Goal: Task Accomplishment & Management: Use online tool/utility

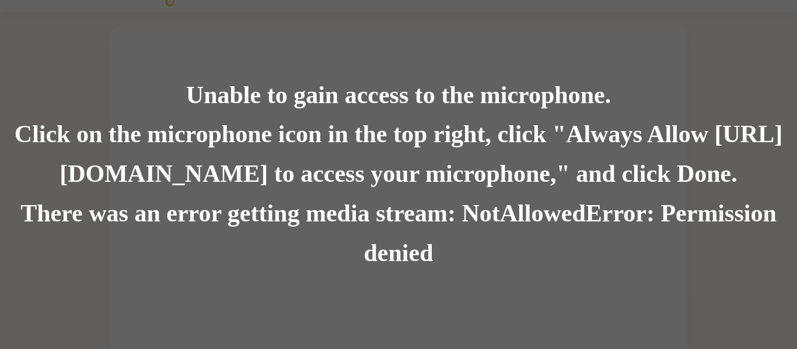
scroll to position [34, 0]
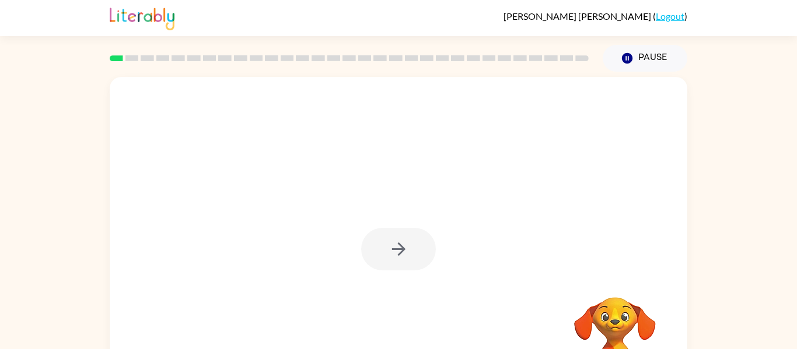
click at [402, 259] on div at bounding box center [398, 249] width 75 height 43
click at [401, 252] on icon "button" at bounding box center [397, 249] width 13 height 13
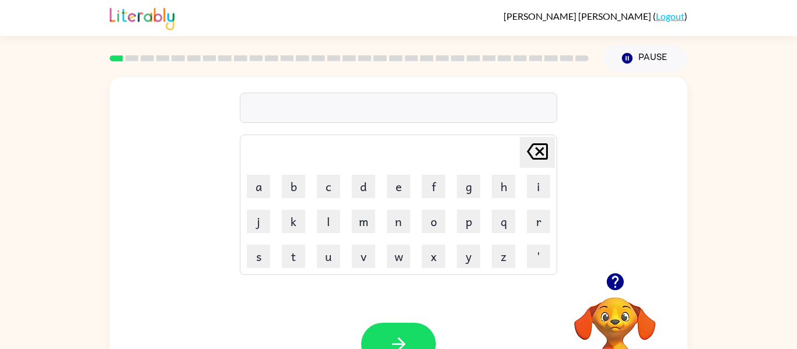
click at [385, 347] on button "button" at bounding box center [398, 344] width 75 height 43
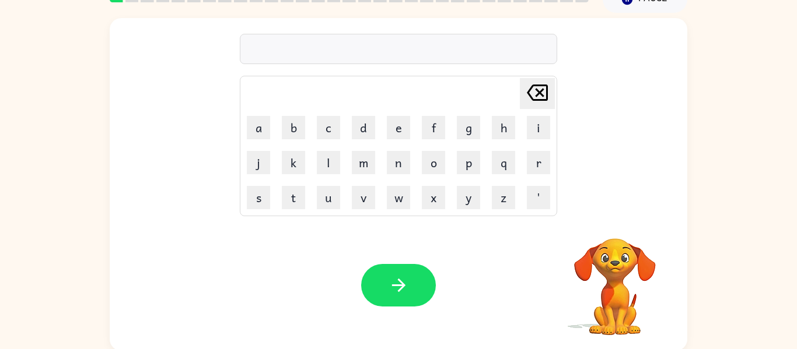
scroll to position [61, 0]
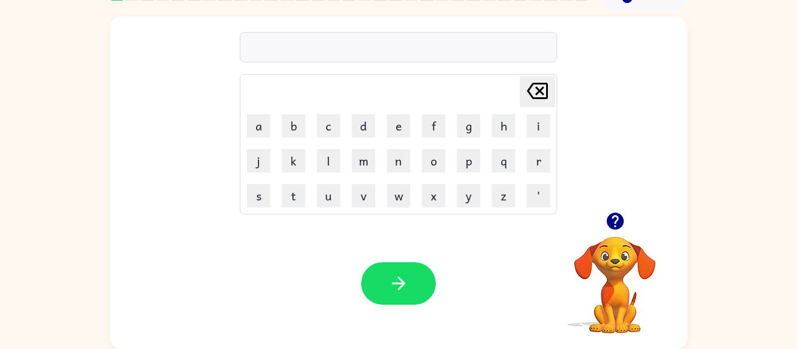
click at [607, 218] on icon "button" at bounding box center [615, 221] width 20 height 20
click at [471, 43] on div at bounding box center [398, 47] width 317 height 30
click at [613, 229] on icon "button" at bounding box center [614, 221] width 17 height 17
click at [434, 127] on button "f" at bounding box center [433, 125] width 23 height 23
click at [542, 160] on button "r" at bounding box center [538, 160] width 23 height 23
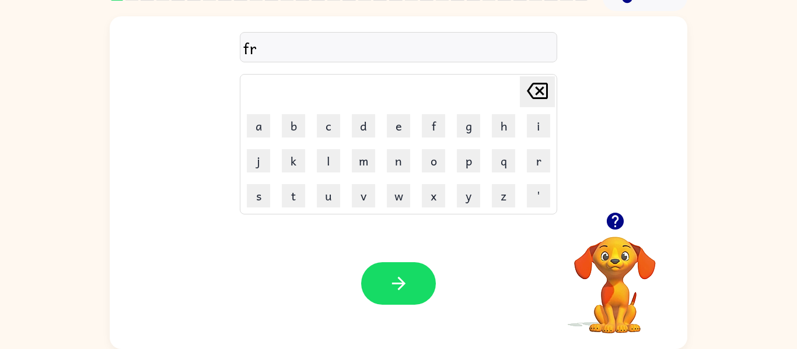
click at [397, 125] on button "e" at bounding box center [398, 125] width 23 height 23
click at [261, 201] on button "s" at bounding box center [258, 195] width 23 height 23
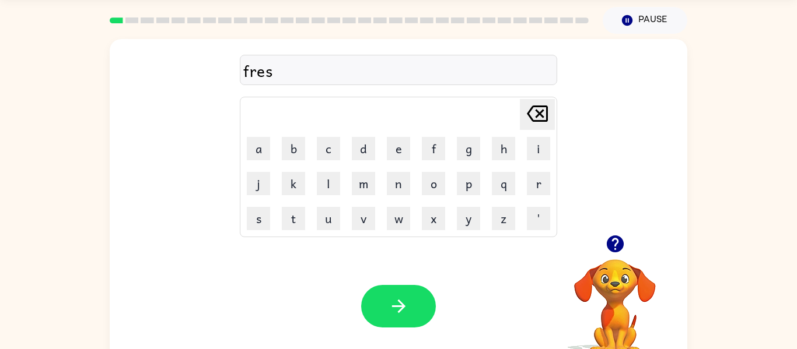
scroll to position [37, 0]
click at [506, 153] on button "h" at bounding box center [503, 149] width 23 height 23
click at [397, 320] on button "button" at bounding box center [398, 307] width 75 height 43
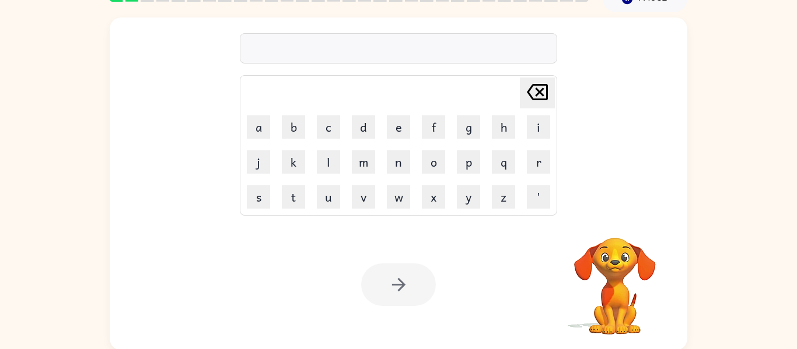
scroll to position [59, 0]
click at [257, 132] on button "a" at bounding box center [258, 127] width 23 height 23
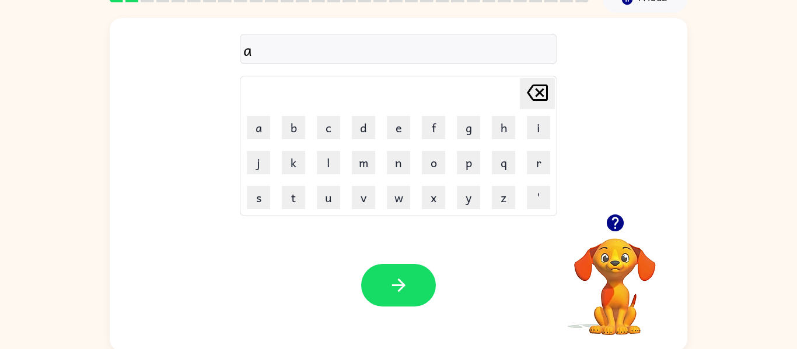
click at [291, 128] on button "b" at bounding box center [293, 127] width 23 height 23
click at [254, 118] on button "a" at bounding box center [258, 127] width 23 height 23
click at [534, 117] on button "i" at bounding box center [538, 127] width 23 height 23
click at [304, 130] on button "b" at bounding box center [293, 127] width 23 height 23
type button "b"
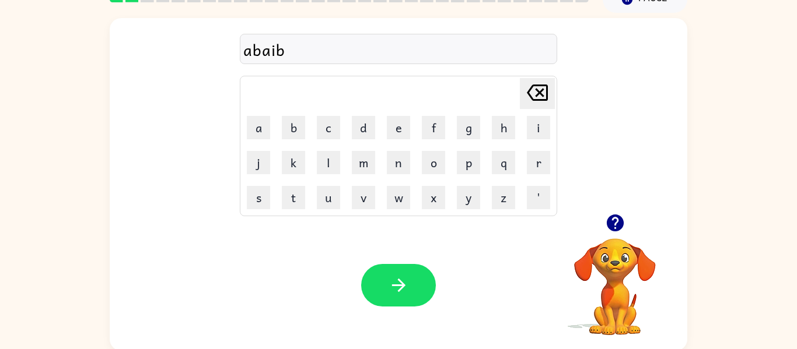
click at [541, 87] on icon "Delete Delete last character input" at bounding box center [537, 93] width 28 height 28
type button "delete"
click at [540, 89] on icon "Delete Delete last character input" at bounding box center [537, 93] width 28 height 28
click at [536, 89] on icon at bounding box center [537, 93] width 21 height 16
click at [532, 86] on icon at bounding box center [537, 93] width 21 height 16
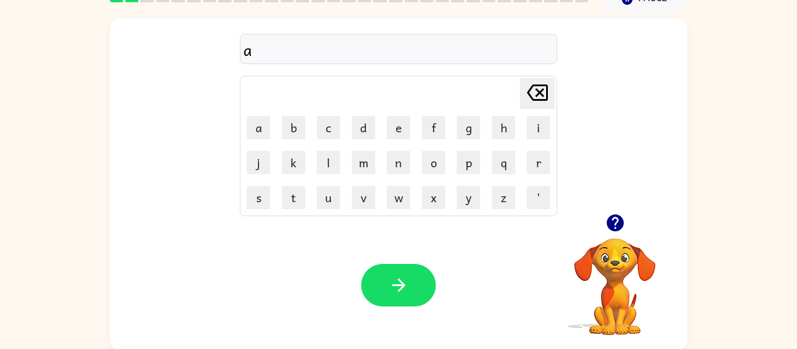
click at [290, 123] on button "b" at bounding box center [293, 127] width 23 height 23
click at [328, 160] on button "l" at bounding box center [328, 162] width 23 height 23
click at [250, 126] on button "a" at bounding box center [258, 127] width 23 height 23
click at [289, 123] on button "b" at bounding box center [293, 127] width 23 height 23
click at [546, 98] on icon at bounding box center [537, 93] width 21 height 16
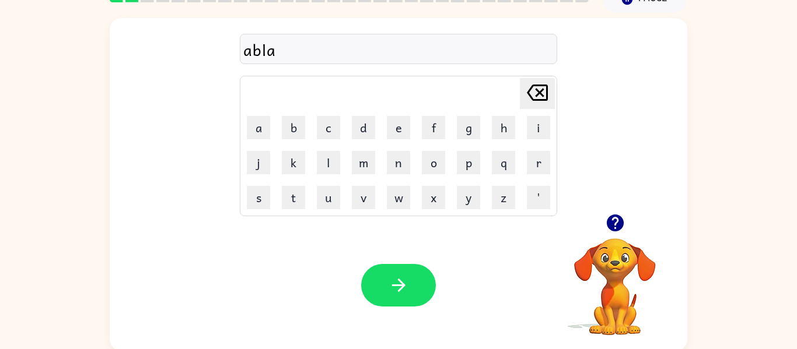
click at [539, 94] on icon "Delete Delete last character input" at bounding box center [537, 93] width 28 height 28
click at [521, 97] on button "Delete Delete last character input" at bounding box center [537, 93] width 35 height 31
click at [542, 107] on div "Delete Delete last character input" at bounding box center [537, 94] width 28 height 30
click at [543, 94] on icon "Delete Delete last character input" at bounding box center [537, 93] width 28 height 28
click at [618, 232] on icon "button" at bounding box center [615, 223] width 20 height 20
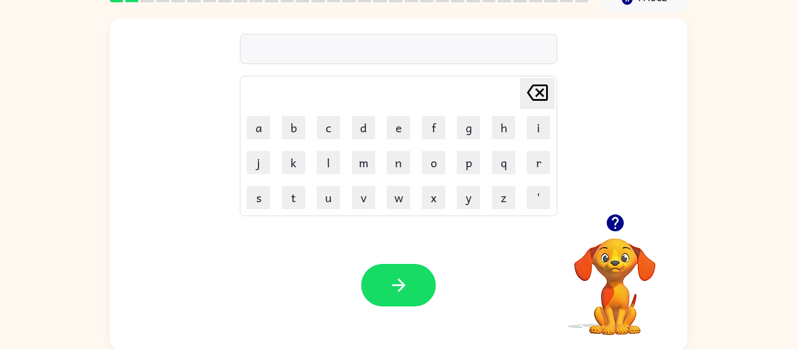
click at [259, 131] on button "a" at bounding box center [258, 127] width 23 height 23
click at [297, 132] on button "b" at bounding box center [293, 127] width 23 height 23
click at [250, 127] on button "a" at bounding box center [258, 127] width 23 height 23
click at [326, 168] on button "l" at bounding box center [328, 162] width 23 height 23
click at [362, 132] on button "d" at bounding box center [363, 127] width 23 height 23
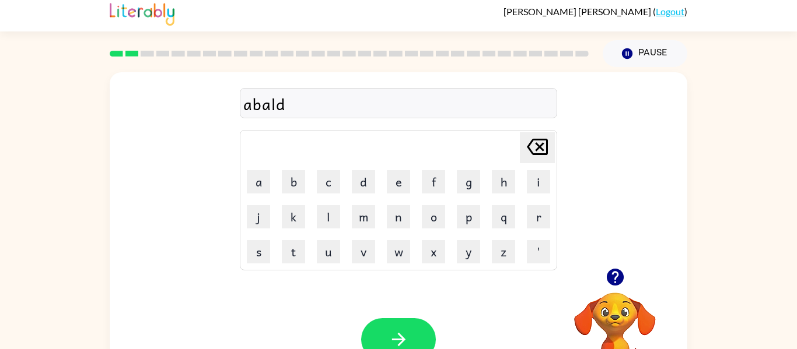
scroll to position [0, 0]
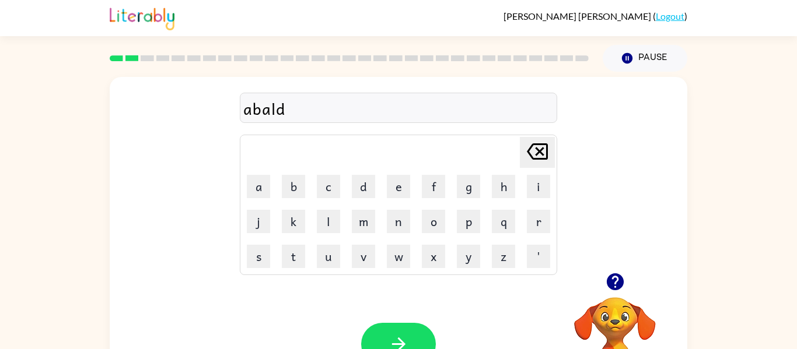
click at [542, 145] on icon "Delete Delete last character input" at bounding box center [537, 152] width 28 height 28
click at [397, 194] on button "e" at bounding box center [398, 186] width 23 height 23
click at [541, 159] on icon at bounding box center [537, 151] width 21 height 16
click at [521, 149] on button "Delete Delete last character input" at bounding box center [537, 152] width 35 height 31
click at [535, 160] on icon "Delete Delete last character input" at bounding box center [537, 152] width 28 height 28
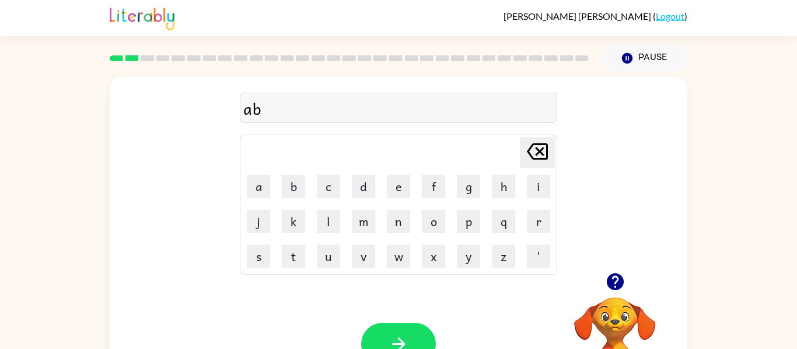
click at [321, 227] on button "l" at bounding box center [328, 221] width 23 height 23
click at [261, 226] on button "j" at bounding box center [258, 221] width 23 height 23
click at [290, 189] on button "b" at bounding box center [293, 186] width 23 height 23
click at [543, 162] on icon "Delete Delete last character input" at bounding box center [537, 152] width 28 height 28
click at [528, 160] on icon "Delete Delete last character input" at bounding box center [537, 152] width 28 height 28
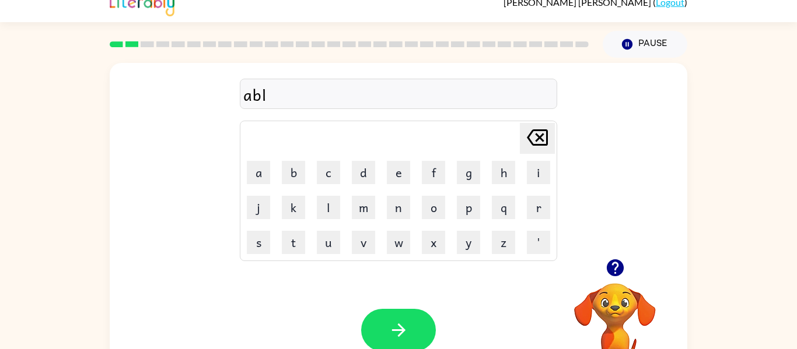
scroll to position [30, 0]
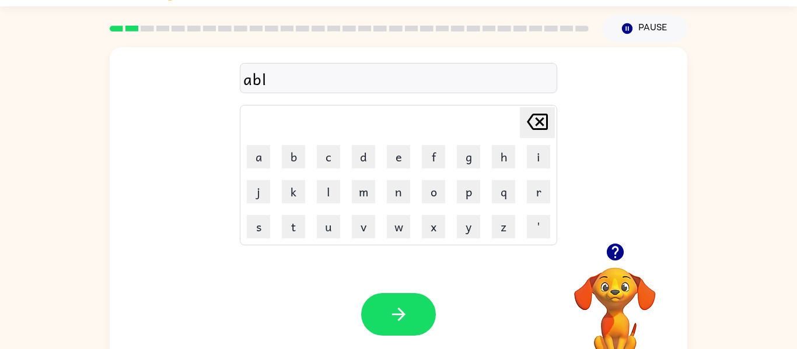
click at [261, 162] on button "a" at bounding box center [258, 156] width 23 height 23
click at [293, 160] on button "b" at bounding box center [293, 156] width 23 height 23
click at [319, 192] on button "l" at bounding box center [328, 191] width 23 height 23
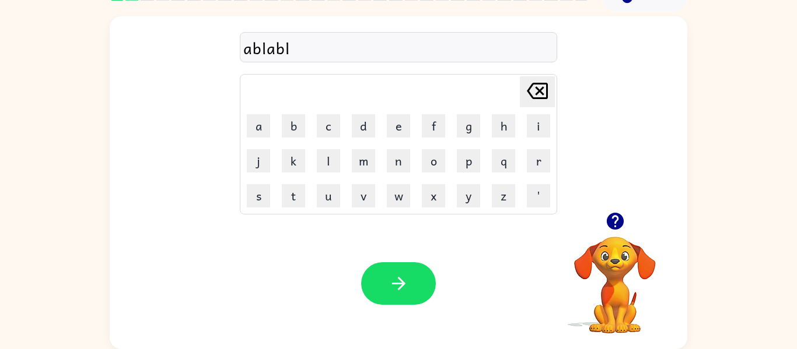
click at [385, 279] on button "button" at bounding box center [398, 283] width 75 height 43
click at [619, 222] on icon "button" at bounding box center [614, 221] width 17 height 17
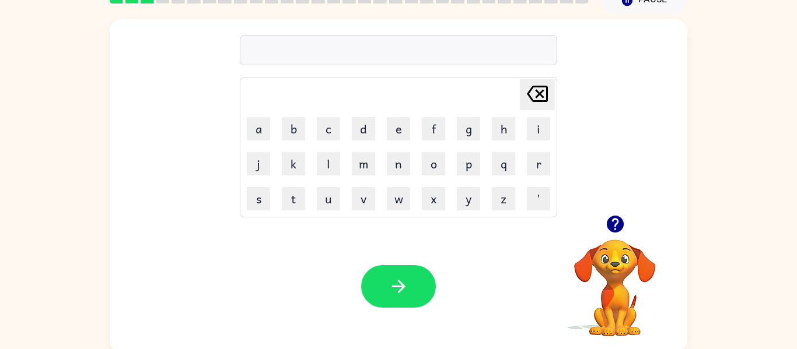
click at [622, 239] on div at bounding box center [614, 224] width 117 height 30
click at [607, 225] on icon "button" at bounding box center [614, 224] width 17 height 17
click at [607, 223] on icon "button" at bounding box center [614, 224] width 17 height 17
click at [626, 218] on button "button" at bounding box center [615, 224] width 30 height 30
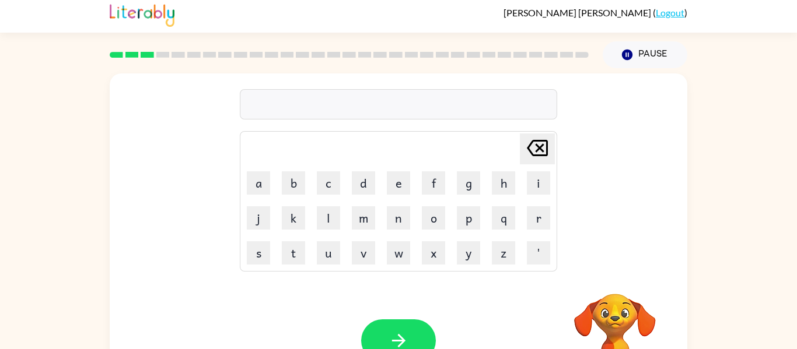
scroll to position [1, 0]
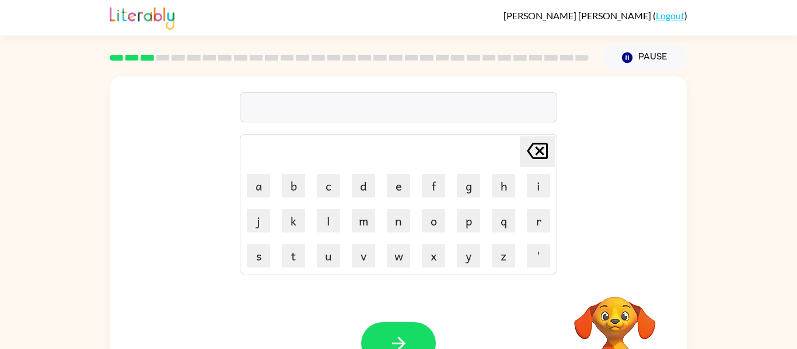
click at [362, 184] on button "d" at bounding box center [363, 185] width 23 height 23
click at [541, 163] on icon "Delete Delete last character input" at bounding box center [537, 151] width 28 height 28
click at [537, 146] on icon "Delete Delete last character input" at bounding box center [537, 151] width 28 height 28
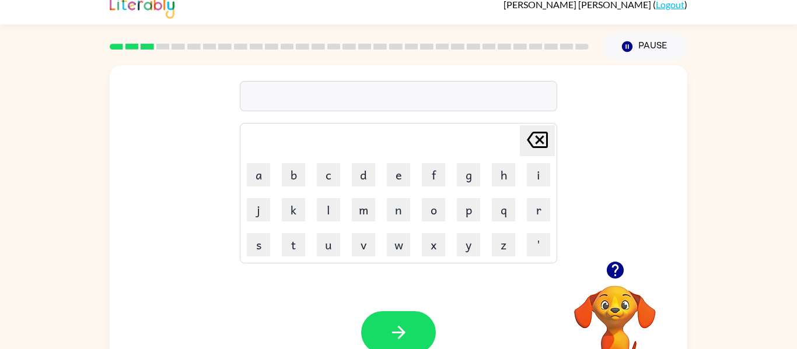
scroll to position [20, 0]
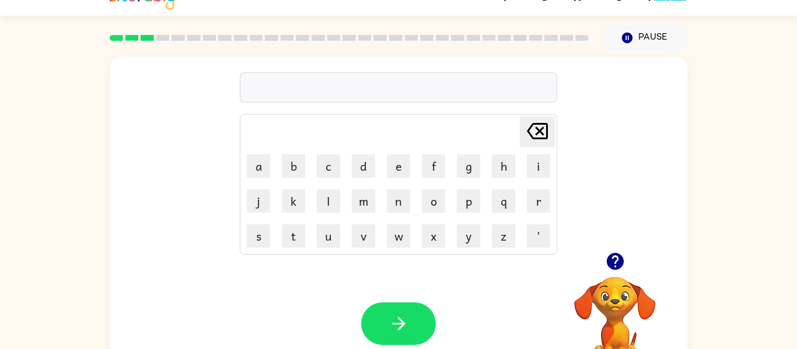
click at [365, 160] on button "d" at bounding box center [363, 166] width 23 height 23
click at [535, 196] on button "r" at bounding box center [538, 201] width 23 height 23
click at [254, 175] on button "a" at bounding box center [258, 166] width 23 height 23
click at [396, 199] on button "n" at bounding box center [398, 201] width 23 height 23
click at [469, 204] on button "p" at bounding box center [468, 201] width 23 height 23
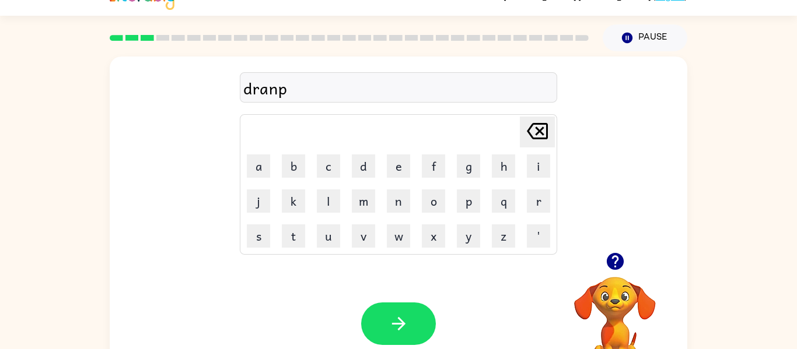
click at [548, 206] on button "r" at bounding box center [538, 201] width 23 height 23
type button "r"
click at [438, 204] on button "o" at bounding box center [433, 201] width 23 height 23
type button "o"
click at [294, 245] on button "t" at bounding box center [293, 236] width 23 height 23
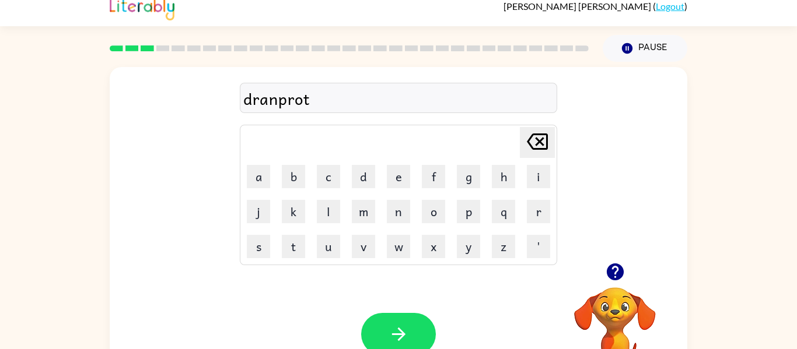
scroll to position [6, 0]
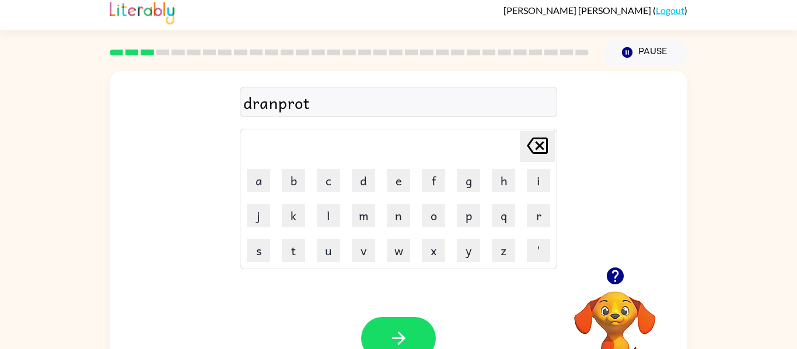
click at [529, 146] on icon "Delete Delete last character input" at bounding box center [537, 146] width 28 height 28
click at [539, 149] on icon "Delete Delete last character input" at bounding box center [537, 146] width 28 height 28
click at [541, 152] on icon "Delete Delete last character input" at bounding box center [537, 146] width 28 height 28
click at [535, 144] on icon "Delete Delete last character input" at bounding box center [537, 146] width 28 height 28
click at [546, 160] on div "Delete Delete last character input" at bounding box center [537, 147] width 28 height 30
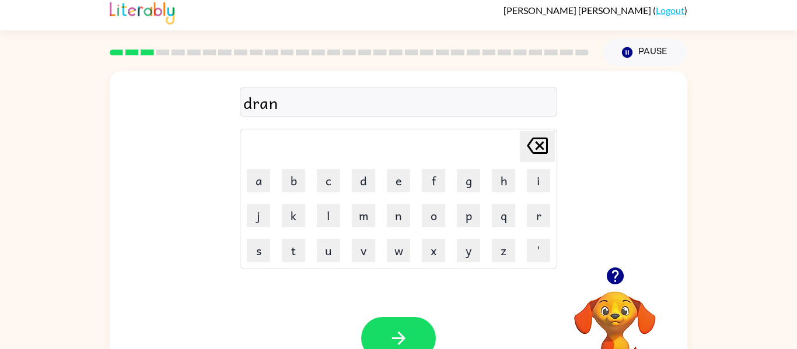
click at [540, 156] on icon "Delete Delete last character input" at bounding box center [537, 146] width 28 height 28
click at [538, 148] on icon at bounding box center [537, 146] width 21 height 16
click at [536, 146] on icon "Delete Delete last character input" at bounding box center [537, 146] width 28 height 28
click at [532, 146] on icon "Delete Delete last character input" at bounding box center [537, 146] width 28 height 28
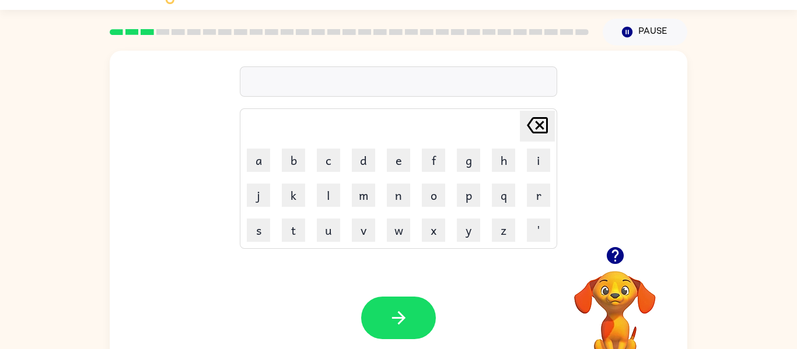
scroll to position [30, 0]
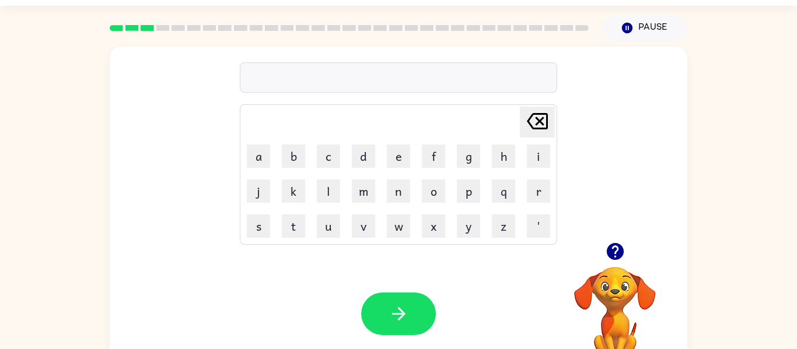
click at [616, 247] on icon "button" at bounding box center [615, 251] width 20 height 20
click at [359, 158] on button "d" at bounding box center [363, 156] width 23 height 23
click at [549, 197] on button "r" at bounding box center [538, 191] width 23 height 23
click at [247, 157] on button "a" at bounding box center [258, 156] width 23 height 23
click at [391, 192] on button "n" at bounding box center [398, 191] width 23 height 23
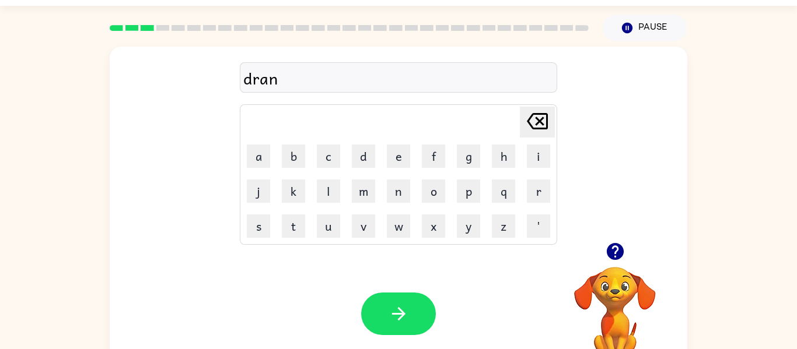
click at [622, 250] on icon "button" at bounding box center [614, 251] width 17 height 17
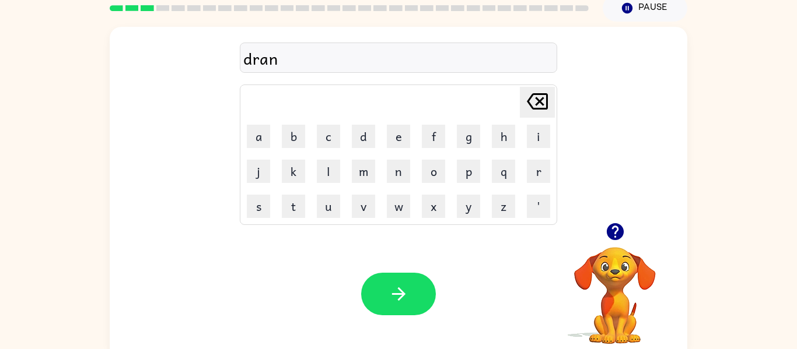
scroll to position [56, 0]
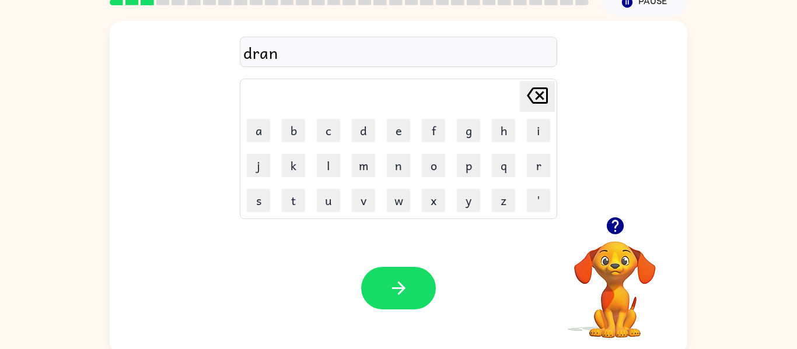
click at [615, 230] on icon "button" at bounding box center [614, 226] width 17 height 17
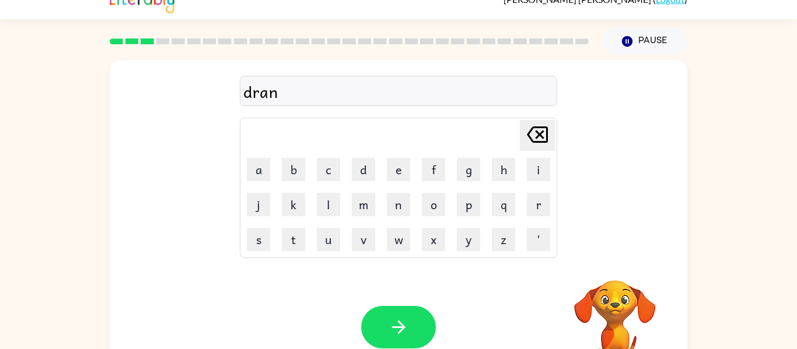
scroll to position [0, 0]
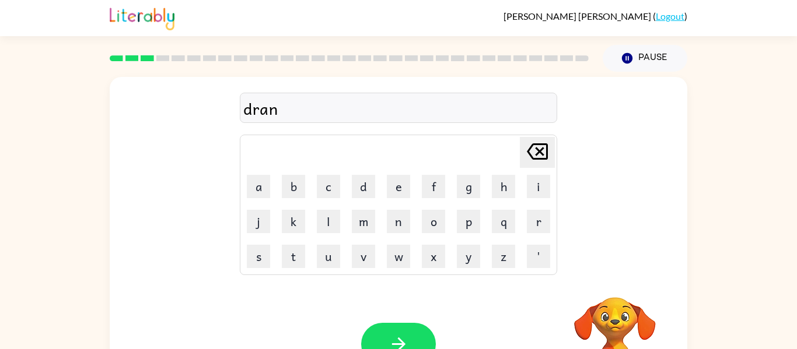
click at [497, 80] on div "dran Delete Delete last character input a b c d e f g h i j k l m n o p q r s t…" at bounding box center [398, 175] width 317 height 200
click at [319, 116] on div "dran" at bounding box center [398, 108] width 310 height 24
click at [317, 109] on div "dran" at bounding box center [398, 108] width 310 height 24
click at [305, 113] on div "dran" at bounding box center [398, 108] width 310 height 24
click at [316, 128] on div "dran Delete Delete last character input a b c d e f g h i j k l m n o p q r s t…" at bounding box center [398, 175] width 317 height 200
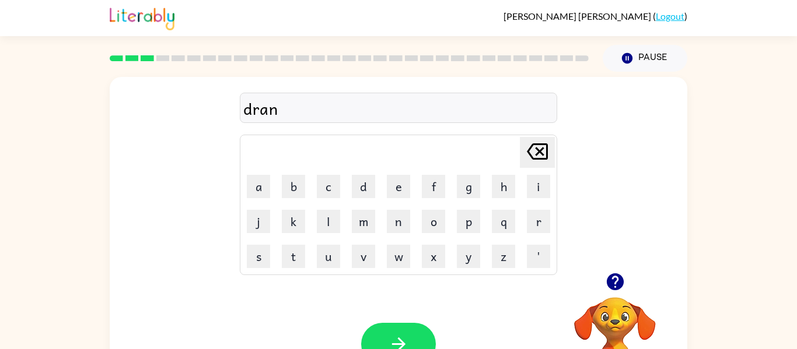
click at [315, 118] on div "dran" at bounding box center [398, 108] width 310 height 24
click at [319, 108] on div "dran" at bounding box center [398, 108] width 310 height 24
click at [538, 159] on icon at bounding box center [537, 151] width 21 height 16
click at [541, 160] on icon "Delete Delete last character input" at bounding box center [537, 152] width 28 height 28
click at [539, 160] on icon "Delete Delete last character input" at bounding box center [537, 152] width 28 height 28
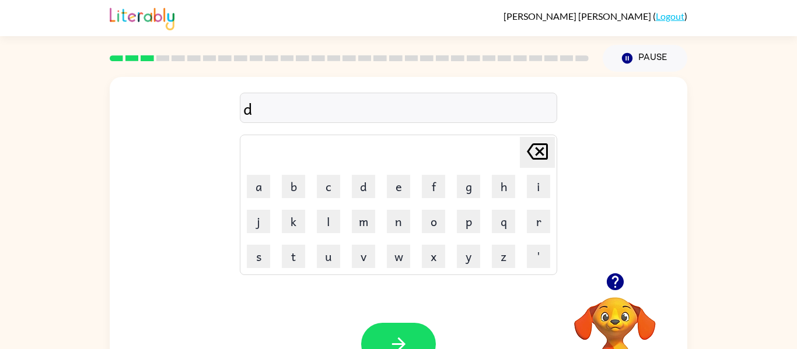
click at [535, 160] on icon "Delete Delete last character input" at bounding box center [537, 152] width 28 height 28
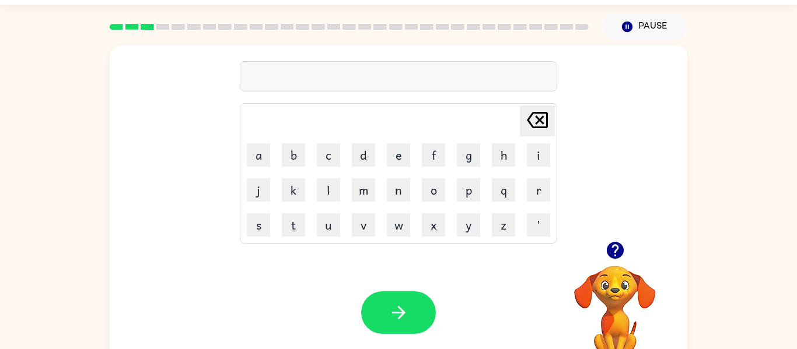
scroll to position [32, 0]
click at [612, 264] on button "button" at bounding box center [615, 250] width 30 height 30
click at [613, 252] on icon "button" at bounding box center [614, 249] width 17 height 17
click at [356, 150] on button "d" at bounding box center [363, 154] width 23 height 23
click at [543, 189] on button "r" at bounding box center [538, 189] width 23 height 23
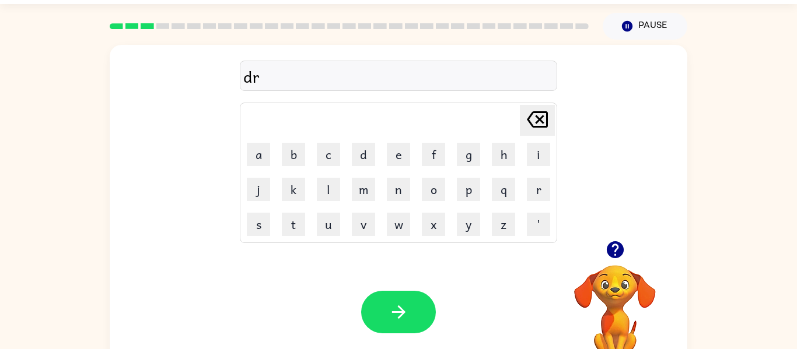
click at [261, 160] on button "a" at bounding box center [258, 154] width 23 height 23
click at [398, 185] on button "n" at bounding box center [398, 189] width 23 height 23
click at [463, 199] on button "p" at bounding box center [468, 189] width 23 height 23
click at [436, 198] on button "o" at bounding box center [433, 189] width 23 height 23
click at [535, 189] on button "r" at bounding box center [538, 189] width 23 height 23
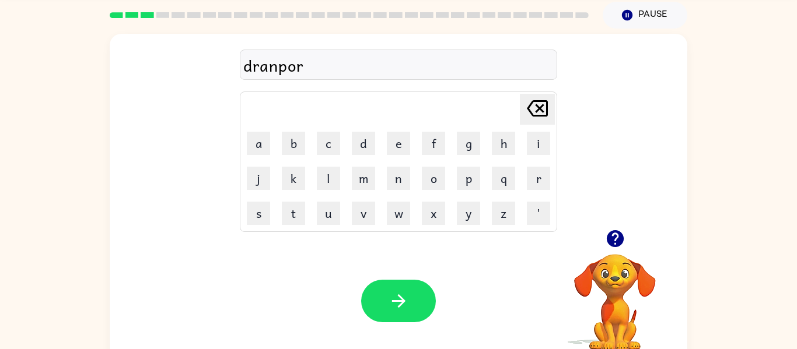
scroll to position [54, 0]
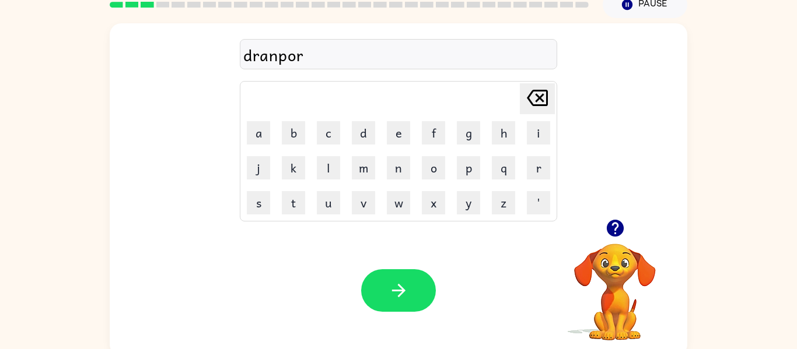
click at [285, 202] on button "t" at bounding box center [293, 202] width 23 height 23
click at [360, 175] on button "m" at bounding box center [363, 167] width 23 height 23
click at [248, 136] on button "a" at bounding box center [258, 132] width 23 height 23
type button "a"
click at [250, 212] on button "s" at bounding box center [258, 202] width 23 height 23
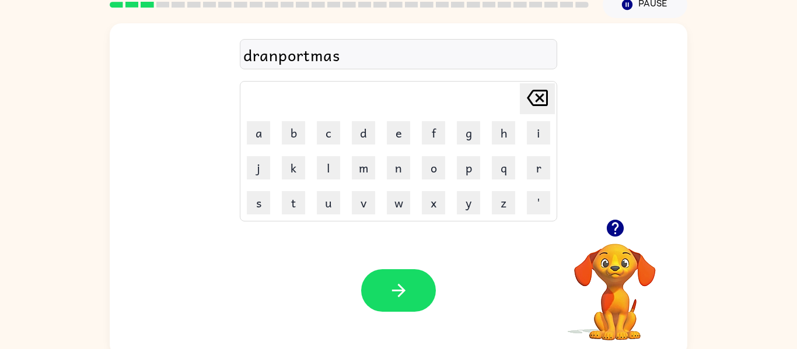
type button "s"
click at [507, 131] on button "h" at bounding box center [503, 132] width 23 height 23
click at [334, 160] on button "l" at bounding box center [328, 167] width 23 height 23
click at [547, 101] on icon at bounding box center [537, 98] width 21 height 16
click at [552, 99] on button "Delete Delete last character input" at bounding box center [537, 98] width 35 height 31
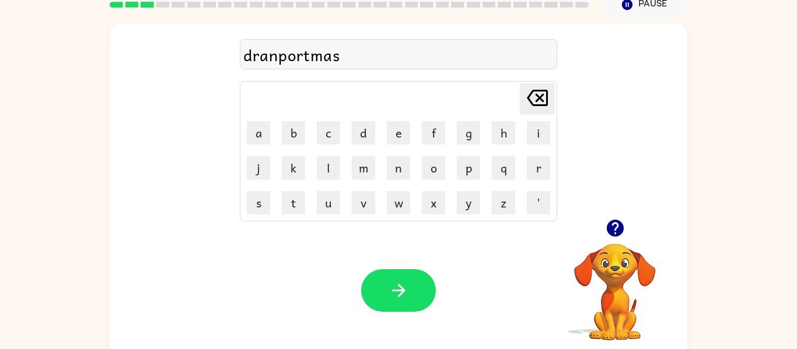
click at [549, 103] on icon "Delete Delete last character input" at bounding box center [537, 98] width 28 height 28
click at [549, 102] on icon "Delete Delete last character input" at bounding box center [537, 98] width 28 height 28
click at [549, 103] on icon "Delete Delete last character input" at bounding box center [537, 98] width 28 height 28
click at [612, 226] on icon "button" at bounding box center [615, 228] width 20 height 20
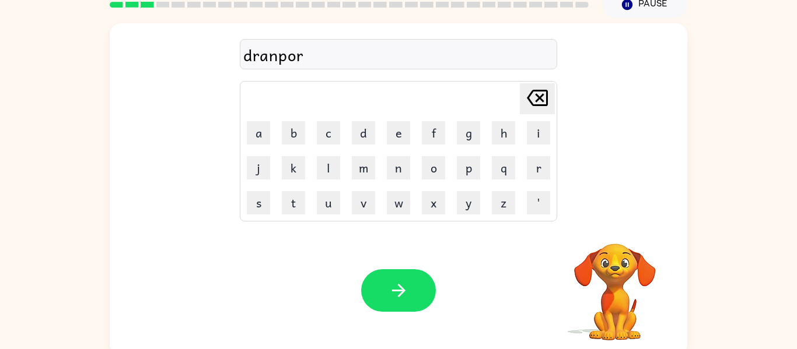
click at [547, 89] on icon "Delete Delete last character input" at bounding box center [537, 98] width 28 height 28
click at [604, 240] on div at bounding box center [614, 228] width 117 height 30
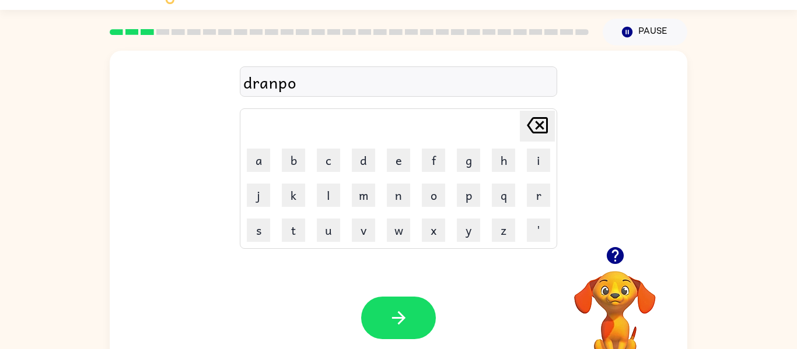
scroll to position [0, 0]
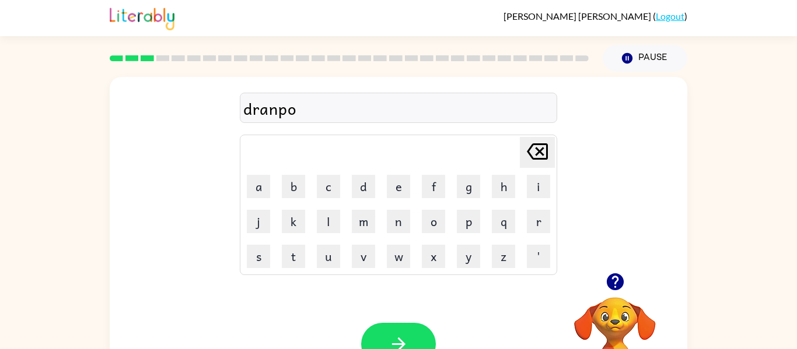
click at [615, 280] on icon "button" at bounding box center [614, 281] width 17 height 17
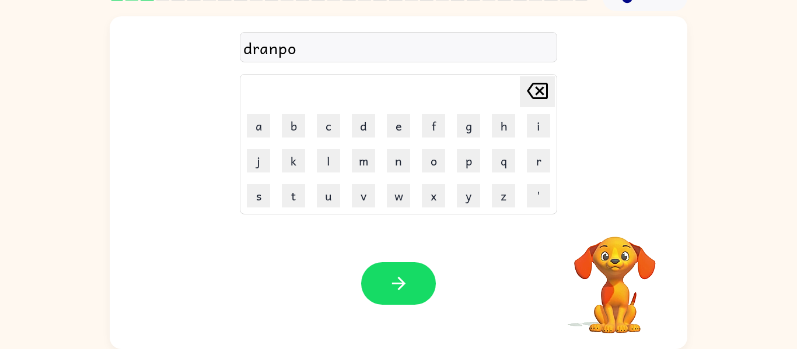
click at [539, 86] on icon "Delete Delete last character input" at bounding box center [537, 91] width 28 height 28
click at [535, 80] on icon "Delete Delete last character input" at bounding box center [537, 91] width 28 height 28
click at [532, 89] on icon "Delete Delete last character input" at bounding box center [537, 91] width 28 height 28
click at [543, 89] on icon "Delete Delete last character input" at bounding box center [537, 91] width 28 height 28
click at [625, 228] on icon "button" at bounding box center [615, 221] width 20 height 20
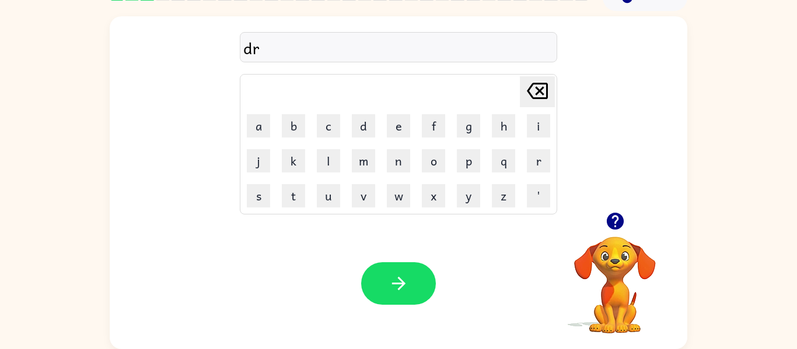
click at [548, 89] on icon at bounding box center [537, 91] width 21 height 16
click at [538, 103] on icon "Delete Delete last character input" at bounding box center [537, 91] width 28 height 28
click at [468, 130] on button "g" at bounding box center [468, 125] width 23 height 23
click at [625, 228] on button "button" at bounding box center [615, 221] width 30 height 30
click at [250, 122] on button "a" at bounding box center [258, 125] width 23 height 23
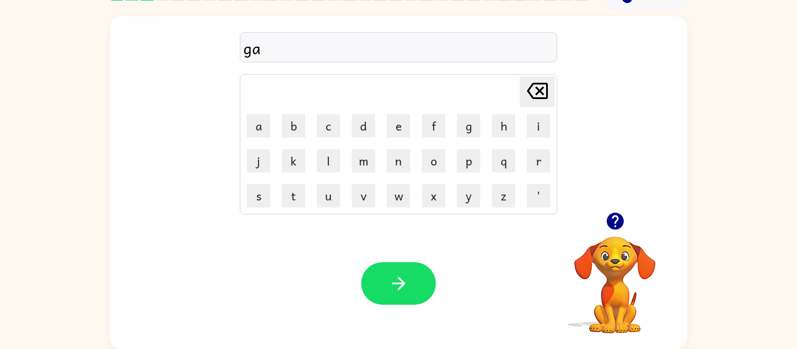
click at [463, 127] on button "g" at bounding box center [468, 125] width 23 height 23
click at [437, 163] on button "o" at bounding box center [433, 160] width 23 height 23
click at [554, 79] on button "Delete Delete last character input" at bounding box center [537, 91] width 35 height 31
click at [548, 78] on icon "Delete Delete last character input" at bounding box center [537, 91] width 28 height 28
click at [621, 225] on icon "button" at bounding box center [614, 221] width 17 height 17
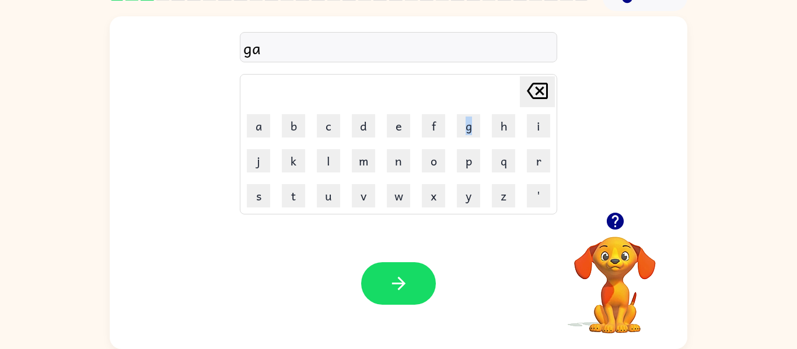
click at [434, 160] on button "o" at bounding box center [433, 160] width 23 height 23
click at [466, 165] on button "p" at bounding box center [468, 160] width 23 height 23
click at [261, 132] on button "a" at bounding box center [258, 125] width 23 height 23
click at [261, 196] on button "s" at bounding box center [258, 195] width 23 height 23
click at [511, 132] on button "h" at bounding box center [503, 125] width 23 height 23
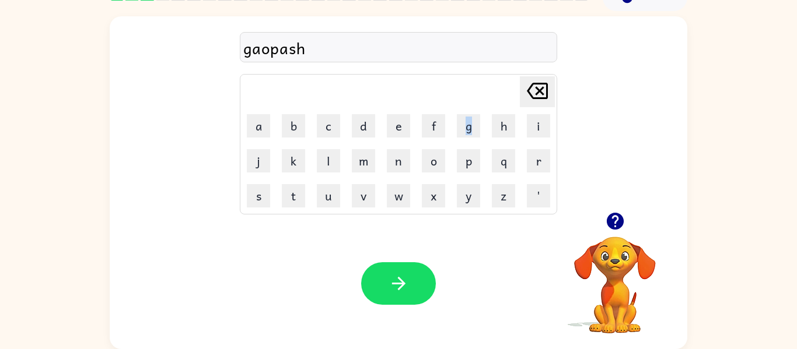
click at [323, 155] on button "l" at bounding box center [328, 160] width 23 height 23
click at [402, 149] on button "n" at bounding box center [398, 160] width 23 height 23
click at [400, 293] on icon "button" at bounding box center [398, 283] width 20 height 20
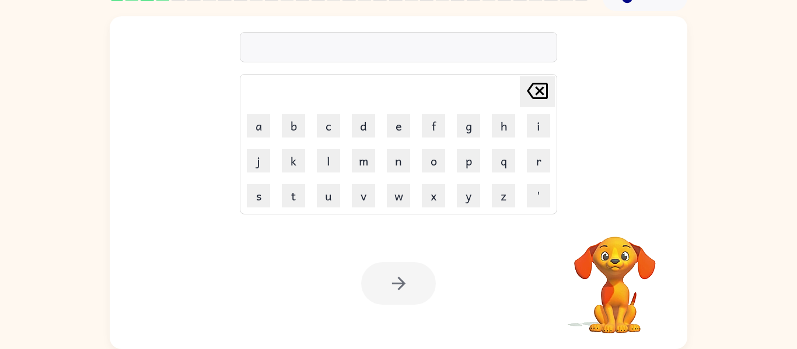
click at [539, 125] on button "i" at bounding box center [538, 125] width 23 height 23
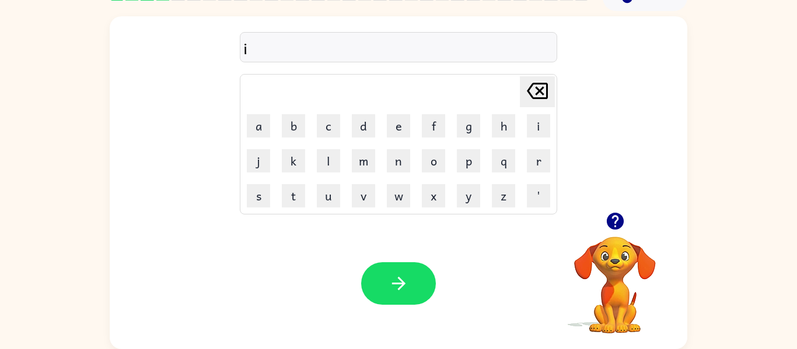
click at [409, 170] on button "n" at bounding box center [398, 160] width 23 height 23
click at [468, 162] on button "p" at bounding box center [468, 160] width 23 height 23
click at [434, 160] on button "o" at bounding box center [433, 160] width 23 height 23
click at [323, 155] on button "l" at bounding box center [328, 160] width 23 height 23
click at [539, 118] on button "i" at bounding box center [538, 125] width 23 height 23
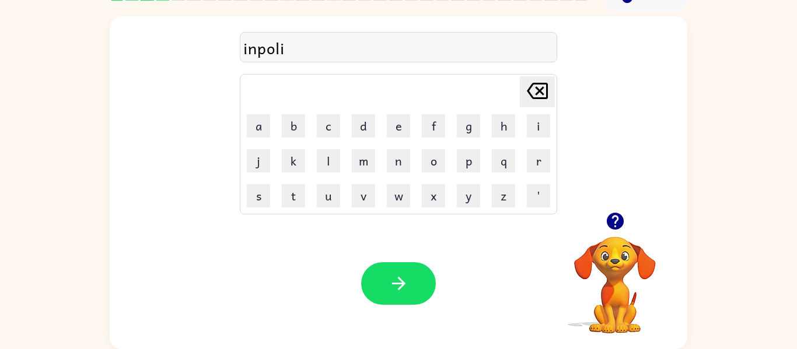
click at [405, 160] on button "n" at bounding box center [398, 160] width 23 height 23
click at [398, 122] on button "e" at bounding box center [398, 125] width 23 height 23
click at [261, 201] on button "s" at bounding box center [258, 195] width 23 height 23
click at [391, 289] on icon "button" at bounding box center [398, 283] width 20 height 20
click at [367, 125] on button "d" at bounding box center [363, 125] width 23 height 23
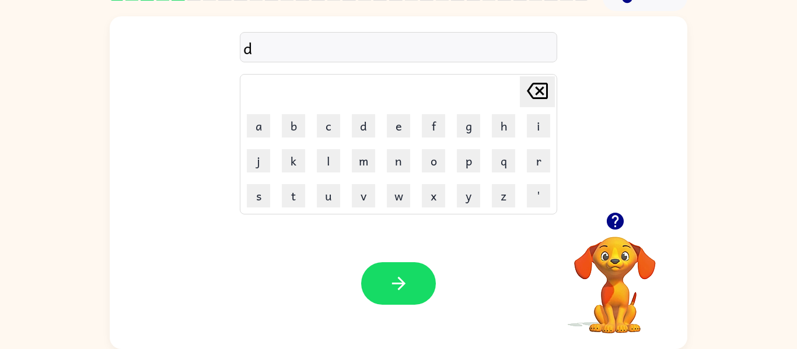
click at [442, 160] on button "o" at bounding box center [433, 160] width 23 height 23
click at [538, 160] on button "r" at bounding box center [538, 160] width 23 height 23
click at [257, 135] on button "a" at bounding box center [258, 125] width 23 height 23
click at [254, 202] on button "s" at bounding box center [258, 195] width 23 height 23
click at [506, 119] on button "h" at bounding box center [503, 125] width 23 height 23
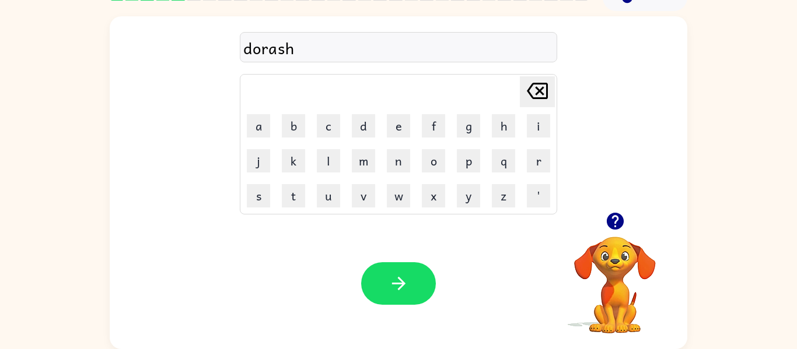
click at [535, 132] on button "i" at bounding box center [538, 125] width 23 height 23
click at [405, 157] on button "n" at bounding box center [398, 160] width 23 height 23
click at [381, 301] on button "button" at bounding box center [398, 283] width 75 height 43
click at [610, 230] on icon "button" at bounding box center [615, 221] width 20 height 20
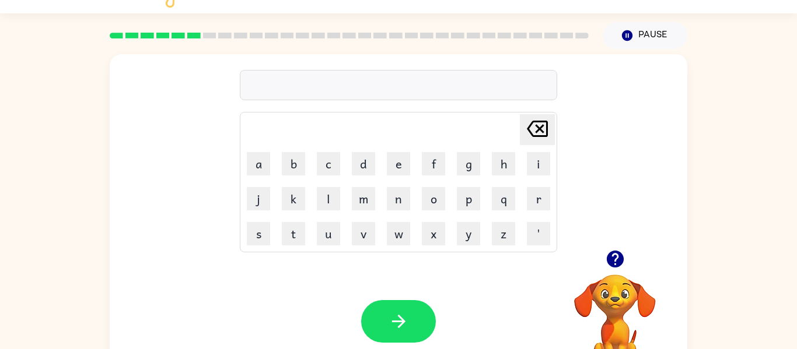
scroll to position [20, 0]
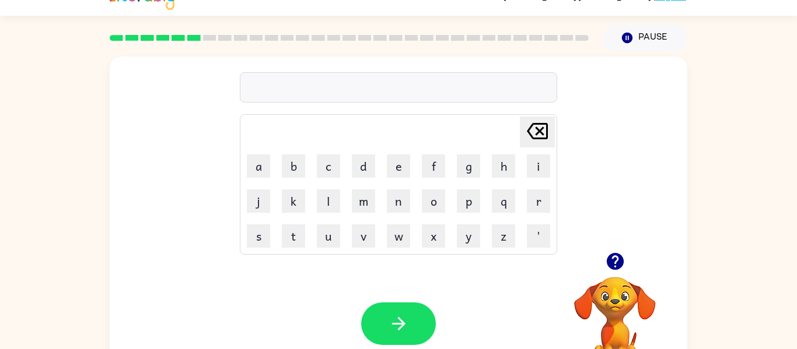
click at [261, 160] on button "a" at bounding box center [258, 166] width 23 height 23
click at [364, 209] on button "m" at bounding box center [363, 201] width 23 height 23
click at [324, 234] on button "u" at bounding box center [328, 236] width 23 height 23
click at [248, 236] on button "s" at bounding box center [258, 236] width 23 height 23
click at [360, 196] on button "m" at bounding box center [363, 201] width 23 height 23
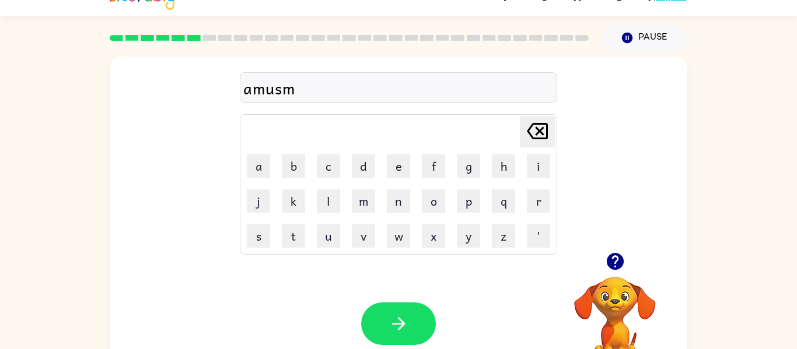
click at [409, 160] on button "e" at bounding box center [398, 166] width 23 height 23
click at [402, 209] on button "n" at bounding box center [398, 201] width 23 height 23
click at [300, 257] on div "amusmen Delete Delete last character input a b c d e f g h i j k l m n o p q r …" at bounding box center [398, 223] width 577 height 333
click at [290, 247] on button "t" at bounding box center [293, 236] width 23 height 23
click at [378, 334] on button "button" at bounding box center [398, 324] width 75 height 43
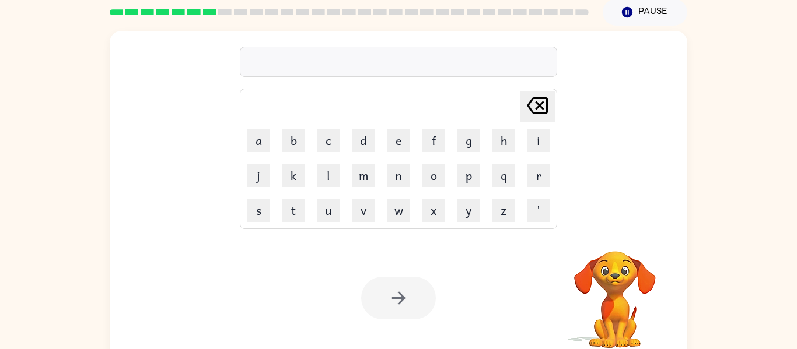
scroll to position [47, 0]
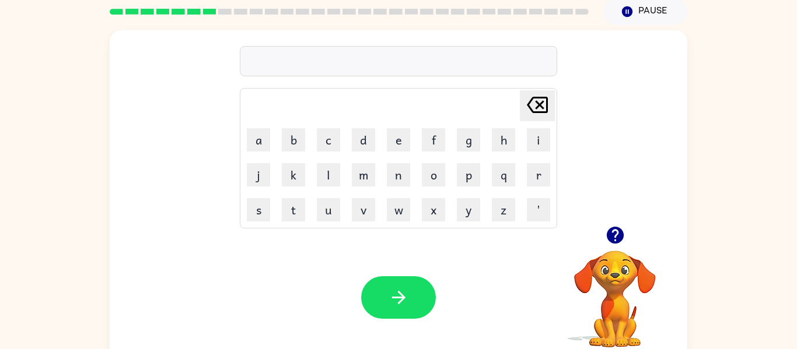
click at [615, 232] on icon "button" at bounding box center [614, 235] width 17 height 17
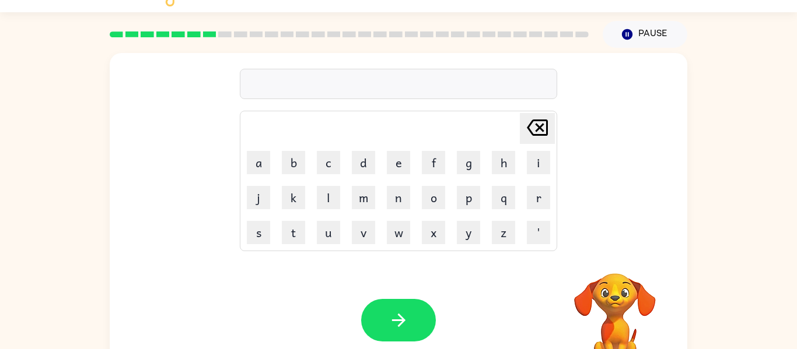
scroll to position [61, 0]
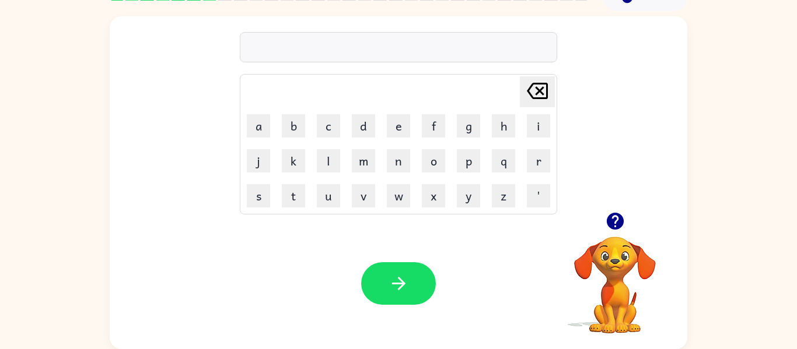
click at [334, 129] on button "c" at bounding box center [328, 125] width 23 height 23
click at [265, 131] on button "a" at bounding box center [258, 125] width 23 height 23
click at [295, 123] on button "b" at bounding box center [293, 125] width 23 height 23
click at [266, 129] on button "a" at bounding box center [258, 125] width 23 height 23
click at [333, 166] on button "l" at bounding box center [328, 160] width 23 height 23
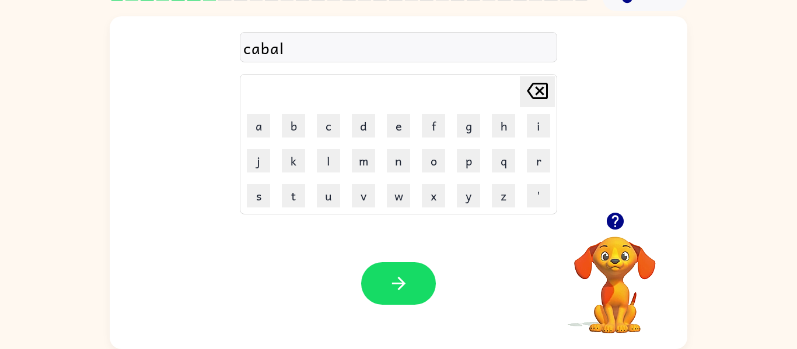
click at [369, 132] on button "d" at bounding box center [363, 125] width 23 height 23
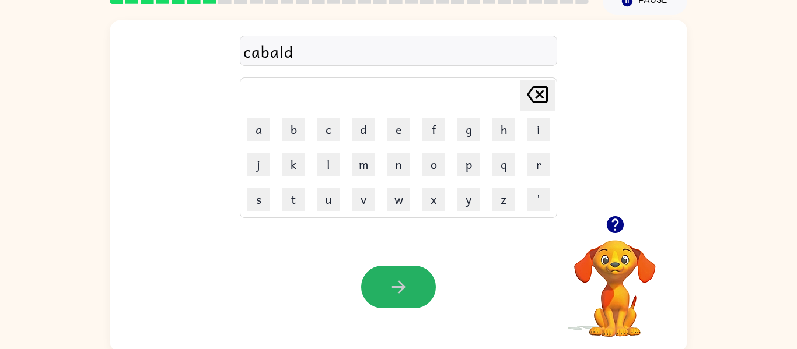
click at [423, 290] on button "button" at bounding box center [398, 287] width 75 height 43
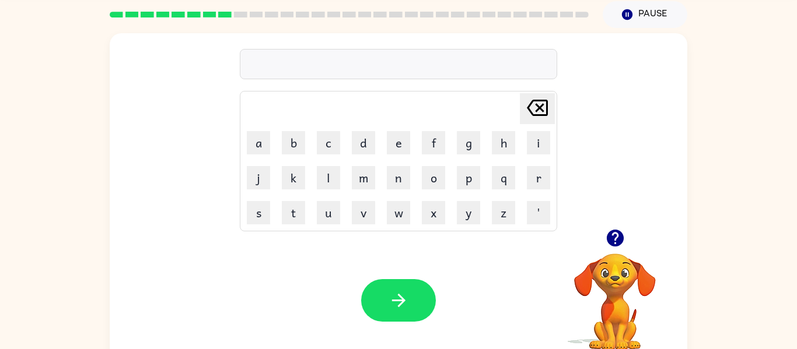
click at [614, 230] on icon "button" at bounding box center [615, 238] width 20 height 20
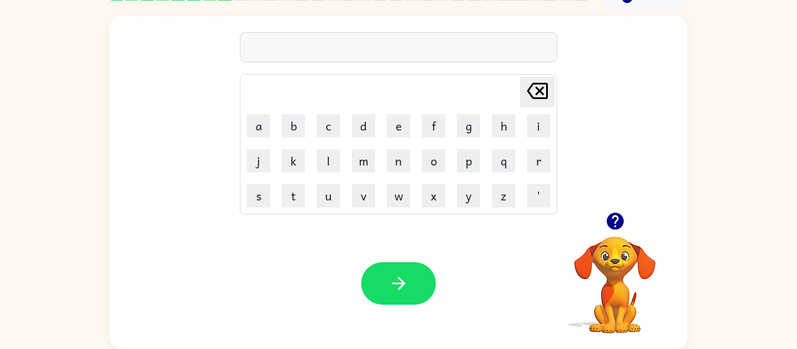
click at [538, 170] on button "r" at bounding box center [538, 160] width 23 height 23
click at [402, 131] on button "e" at bounding box center [398, 125] width 23 height 23
click at [261, 122] on button "a" at bounding box center [258, 125] width 23 height 23
click at [549, 83] on icon "Delete Delete last character input" at bounding box center [537, 91] width 28 height 28
click at [546, 89] on icon at bounding box center [537, 91] width 21 height 16
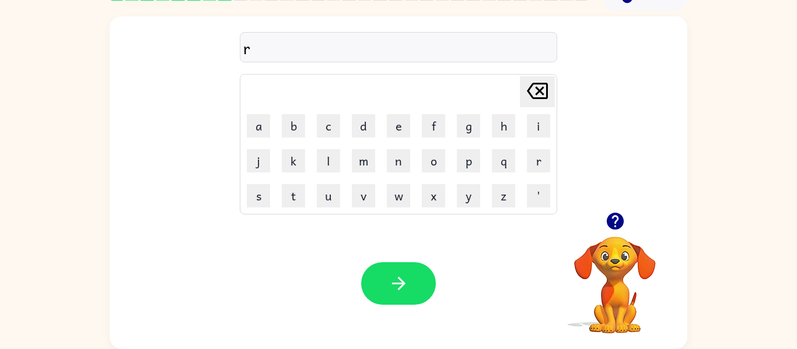
click at [395, 132] on button "e" at bounding box center [398, 125] width 23 height 23
click at [332, 121] on button "c" at bounding box center [328, 125] width 23 height 23
click at [299, 195] on button "t" at bounding box center [293, 195] width 23 height 23
click at [262, 129] on button "a" at bounding box center [258, 125] width 23 height 23
click at [401, 166] on button "n" at bounding box center [398, 160] width 23 height 23
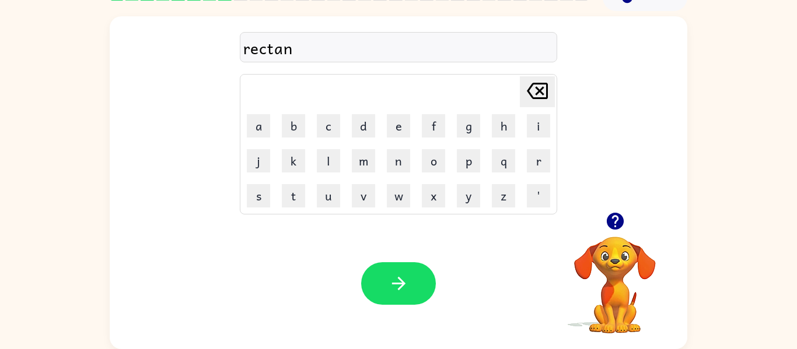
click at [471, 129] on button "g" at bounding box center [468, 125] width 23 height 23
click at [427, 160] on button "o" at bounding box center [433, 160] width 23 height 23
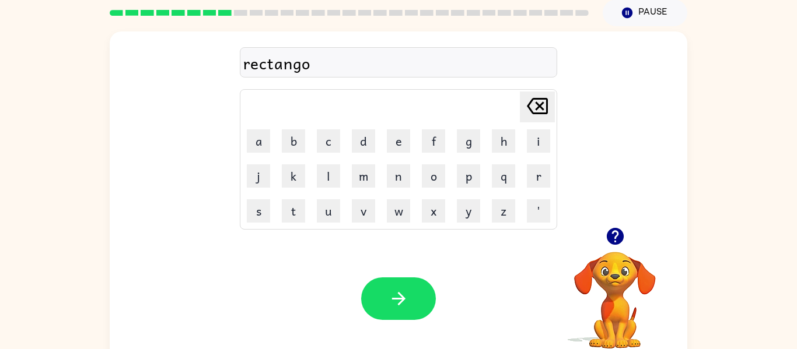
scroll to position [0, 0]
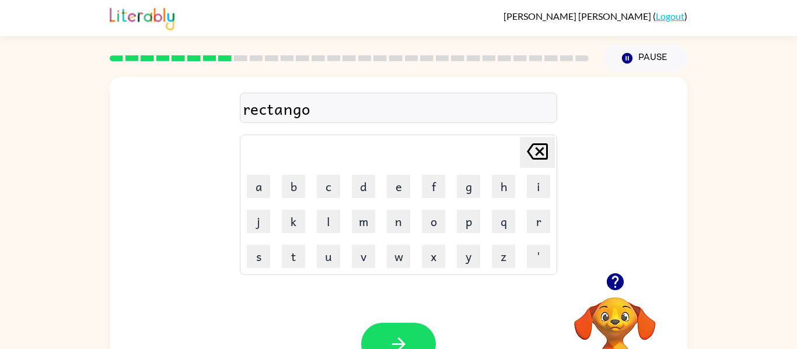
click at [413, 331] on button "button" at bounding box center [398, 344] width 75 height 43
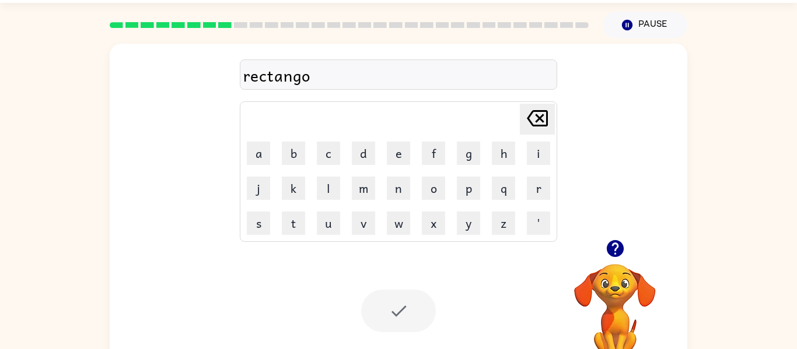
scroll to position [38, 0]
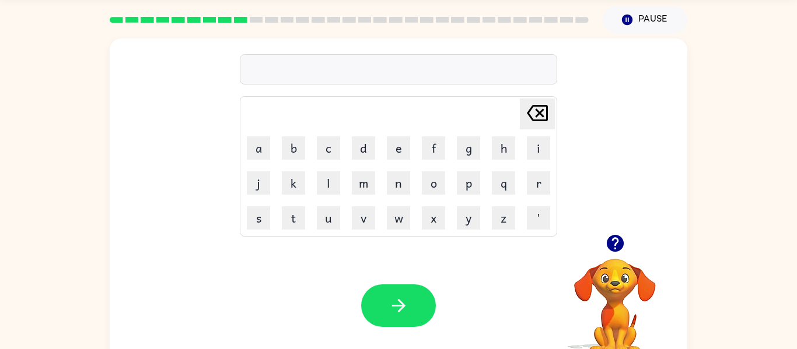
click at [611, 251] on icon "button" at bounding box center [614, 243] width 17 height 17
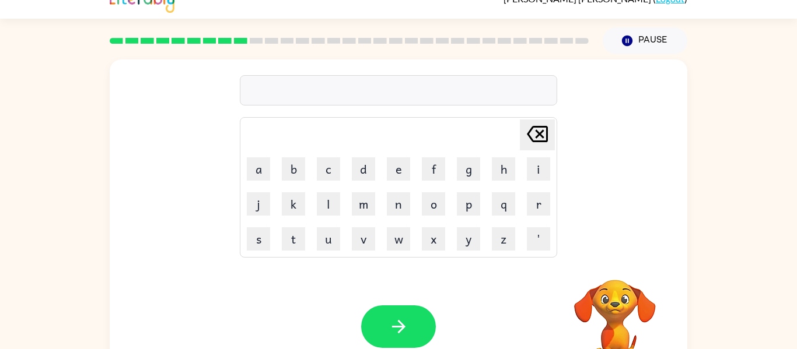
scroll to position [10, 0]
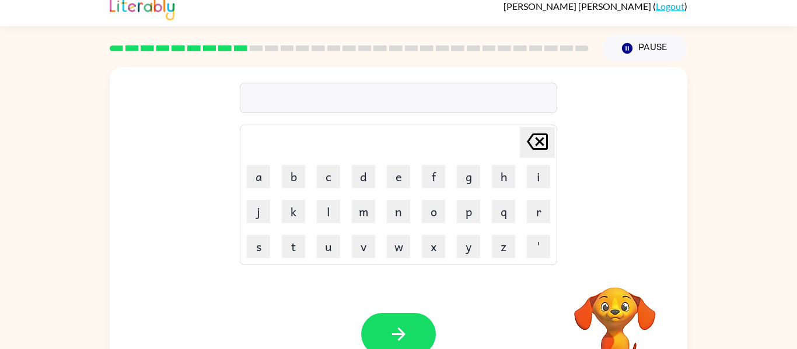
click at [788, 213] on div "Delete Delete last character input a b c d e f g h i j k l m n o p q r s t u v …" at bounding box center [398, 231] width 797 height 338
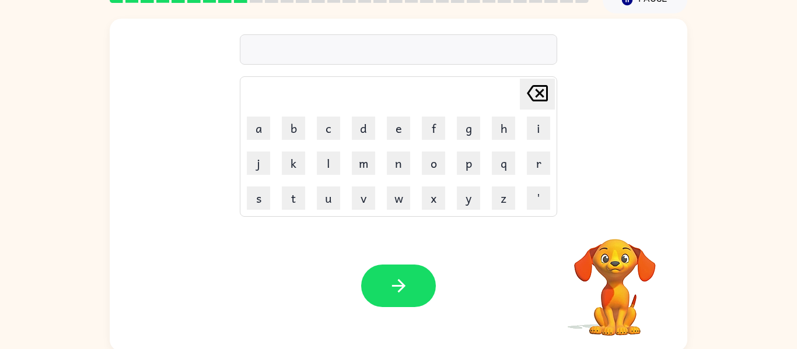
scroll to position [61, 0]
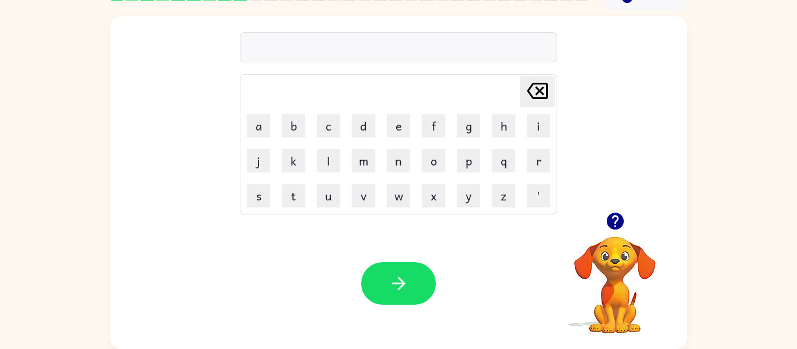
click at [357, 171] on button "m" at bounding box center [363, 160] width 23 height 23
click at [247, 129] on button "a" at bounding box center [258, 125] width 23 height 23
click at [341, 215] on div "ma Delete Delete last character input a b c d e f g h i j k l m n o p q r s t u…" at bounding box center [398, 182] width 577 height 333
click at [322, 190] on button "u" at bounding box center [328, 195] width 23 height 23
click at [405, 160] on button "n" at bounding box center [398, 160] width 23 height 23
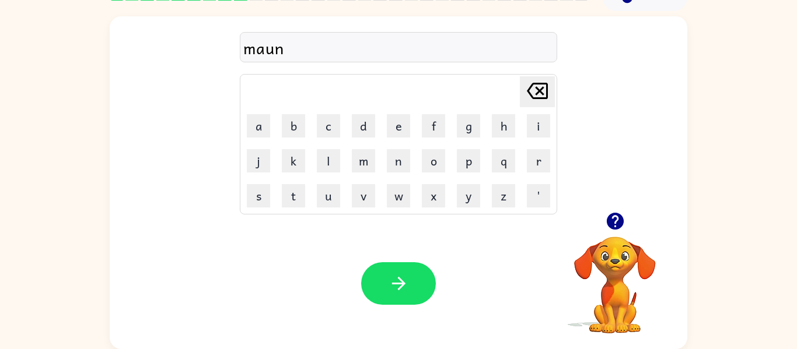
click at [434, 118] on button "f" at bounding box center [433, 125] width 23 height 23
click at [334, 190] on button "u" at bounding box center [328, 195] width 23 height 23
click at [404, 162] on button "n" at bounding box center [398, 160] width 23 height 23
click at [257, 191] on button "s" at bounding box center [258, 195] width 23 height 23
click at [506, 121] on button "h" at bounding box center [503, 125] width 23 height 23
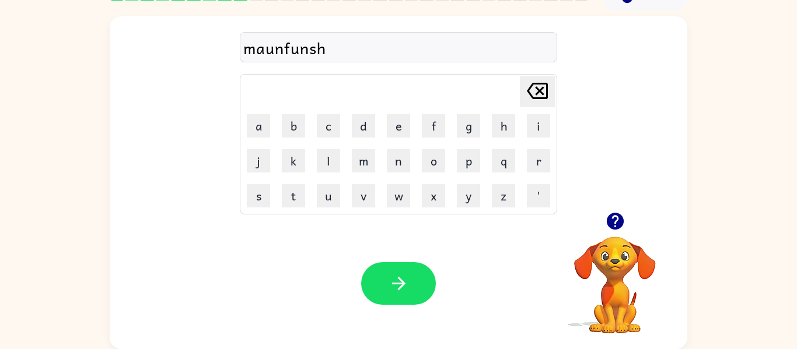
click at [535, 118] on button "i" at bounding box center [538, 125] width 23 height 23
click at [408, 165] on button "n" at bounding box center [398, 160] width 23 height 23
click at [393, 276] on icon "button" at bounding box center [398, 283] width 20 height 20
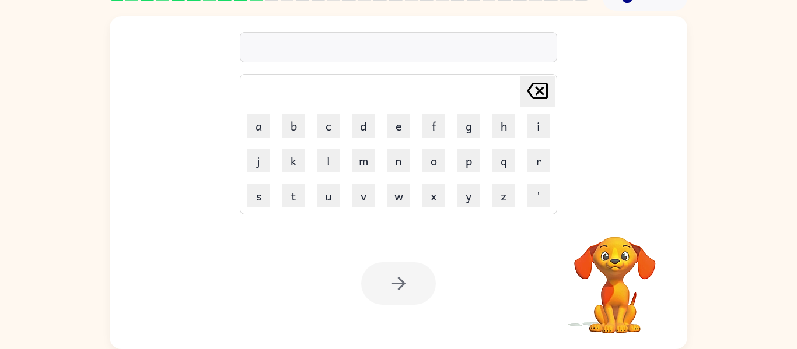
scroll to position [59, 0]
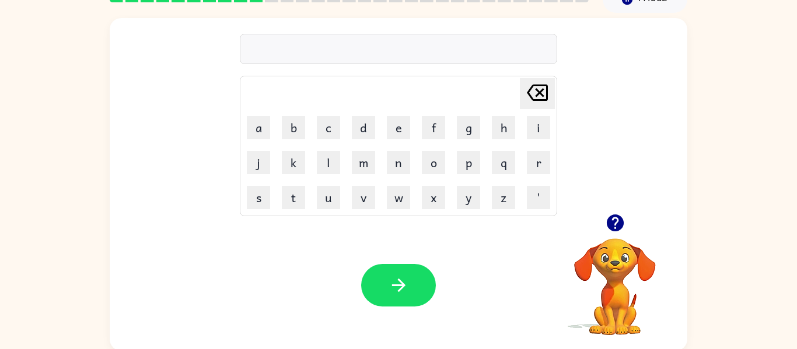
click at [331, 198] on button "u" at bounding box center [328, 197] width 23 height 23
click at [404, 164] on button "n" at bounding box center [398, 162] width 23 height 23
click at [506, 121] on button "h" at bounding box center [503, 127] width 23 height 23
click at [401, 129] on button "e" at bounding box center [398, 127] width 23 height 23
click at [334, 159] on button "l" at bounding box center [328, 162] width 23 height 23
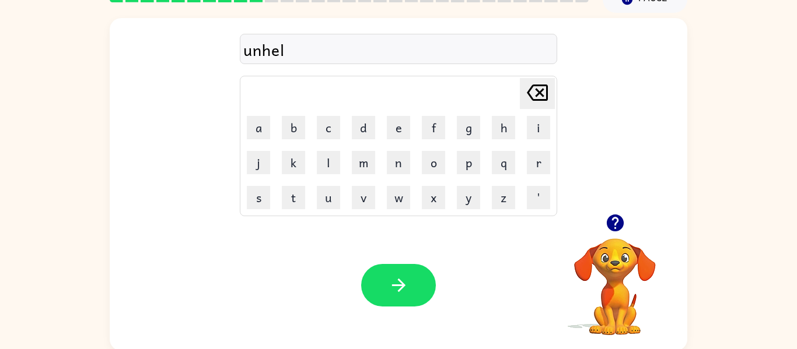
click at [471, 173] on button "p" at bounding box center [468, 162] width 23 height 23
click at [436, 129] on button "f" at bounding box center [433, 127] width 23 height 23
click at [338, 197] on button "u" at bounding box center [328, 197] width 23 height 23
click at [326, 166] on button "l" at bounding box center [328, 162] width 23 height 23
click at [325, 162] on button "l" at bounding box center [328, 162] width 23 height 23
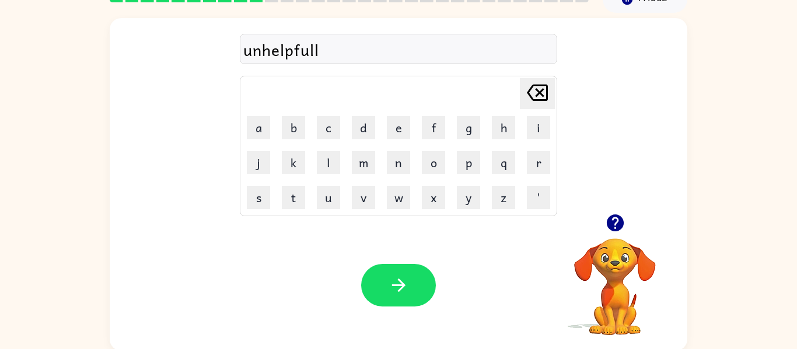
click at [417, 294] on button "button" at bounding box center [398, 285] width 75 height 43
click at [262, 192] on button "s" at bounding box center [258, 197] width 23 height 23
click at [297, 197] on button "t" at bounding box center [293, 197] width 23 height 23
click at [535, 91] on icon "Delete Delete last character input" at bounding box center [537, 93] width 28 height 28
click at [538, 89] on icon "Delete Delete last character input" at bounding box center [537, 93] width 28 height 28
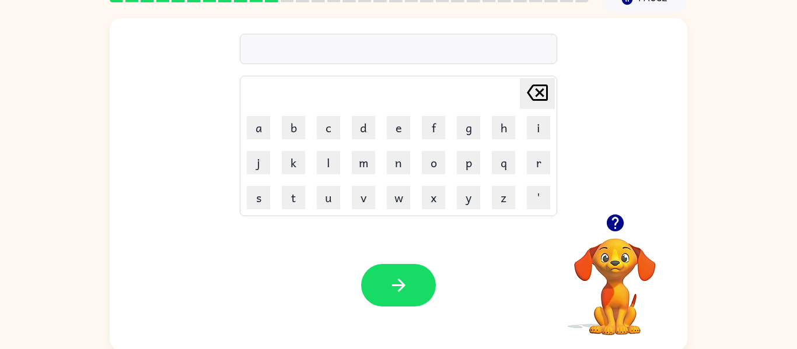
click at [617, 226] on icon "button" at bounding box center [614, 223] width 17 height 17
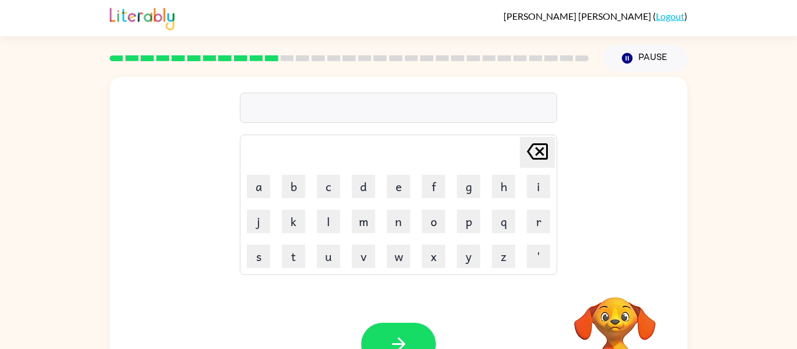
scroll to position [61, 0]
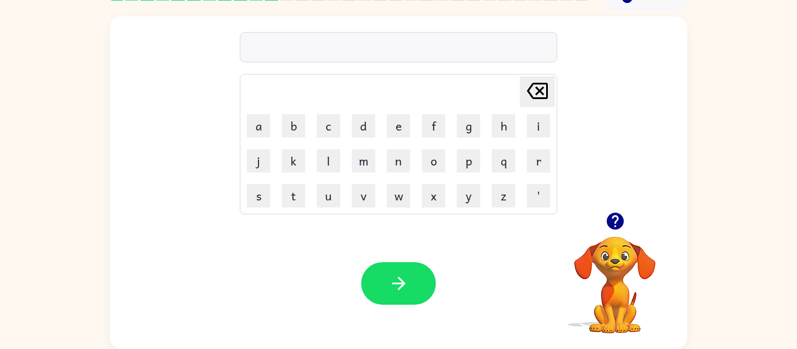
click at [254, 196] on button "s" at bounding box center [258, 195] width 23 height 23
click at [303, 195] on button "t" at bounding box center [293, 195] width 23 height 23
click at [535, 163] on button "r" at bounding box center [538, 160] width 23 height 23
click at [264, 128] on button "a" at bounding box center [258, 125] width 23 height 23
click at [293, 118] on button "b" at bounding box center [293, 125] width 23 height 23
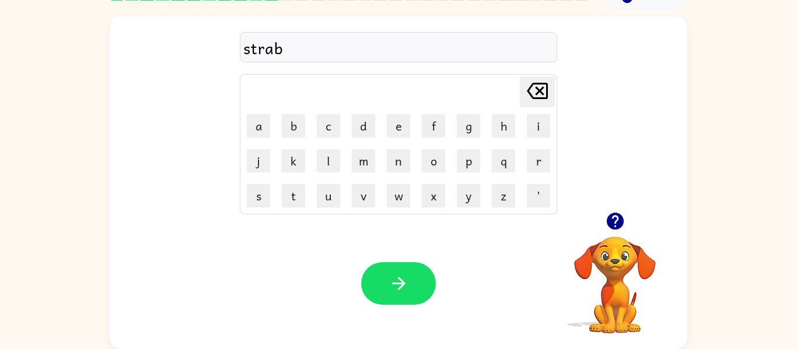
click at [400, 297] on button "button" at bounding box center [398, 283] width 75 height 43
click at [638, 250] on video "Your browser must support playing .mp4 files to use Literably. Please try using…" at bounding box center [614, 277] width 117 height 117
click at [623, 228] on icon "button" at bounding box center [615, 221] width 20 height 20
click at [622, 223] on icon "button" at bounding box center [614, 221] width 17 height 17
click at [266, 204] on button "s" at bounding box center [258, 195] width 23 height 23
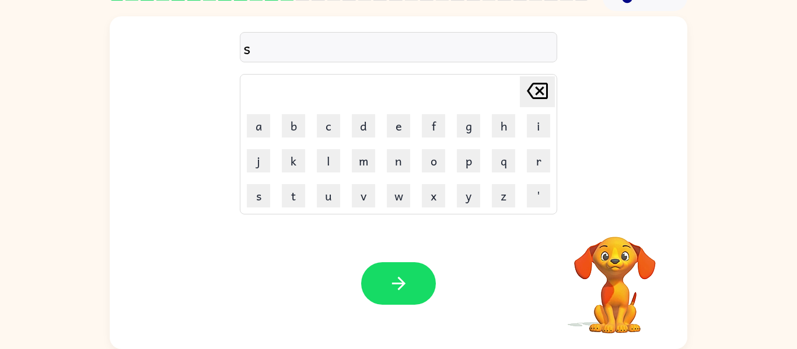
click at [290, 204] on button "t" at bounding box center [293, 195] width 23 height 23
click at [391, 121] on button "e" at bounding box center [398, 125] width 23 height 23
click at [254, 129] on button "a" at bounding box center [258, 125] width 23 height 23
click at [363, 157] on button "m" at bounding box center [363, 160] width 23 height 23
click at [406, 300] on button "button" at bounding box center [398, 283] width 75 height 43
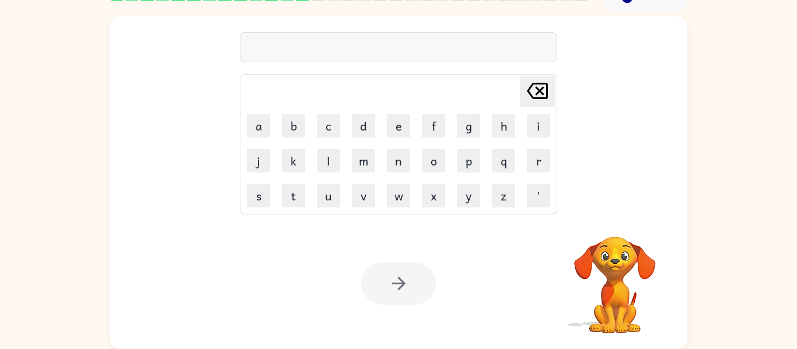
click at [261, 203] on button "s" at bounding box center [258, 195] width 23 height 23
click at [406, 197] on button "w" at bounding box center [398, 195] width 23 height 23
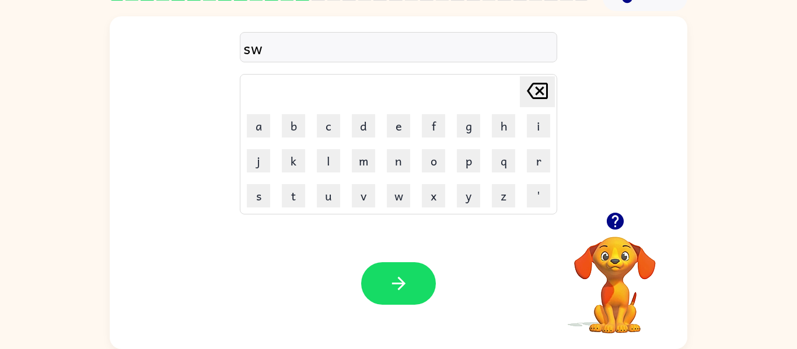
type button "w"
type button "x"
type button "y"
type button "z"
type button "'"
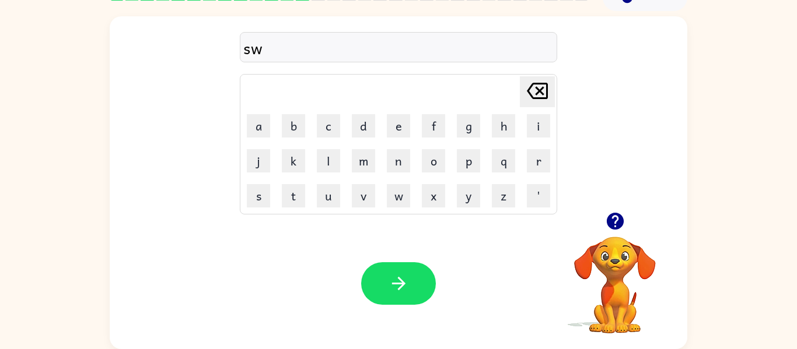
scroll to position [0, 0]
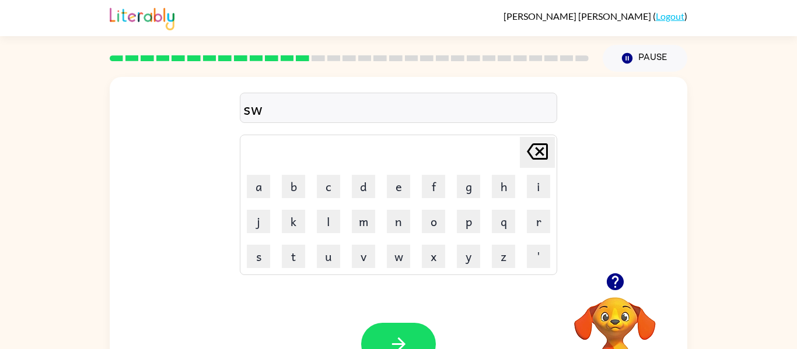
type button "delete"
type button "a"
type button "b"
type button "c"
type button "d"
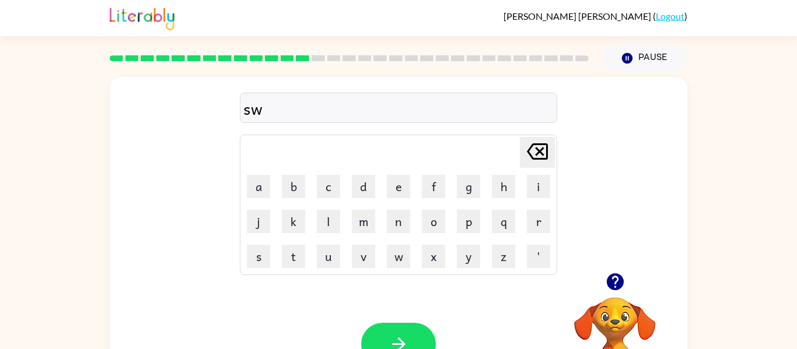
type button "e"
type button "f"
type button "g"
type button "h"
type button "i"
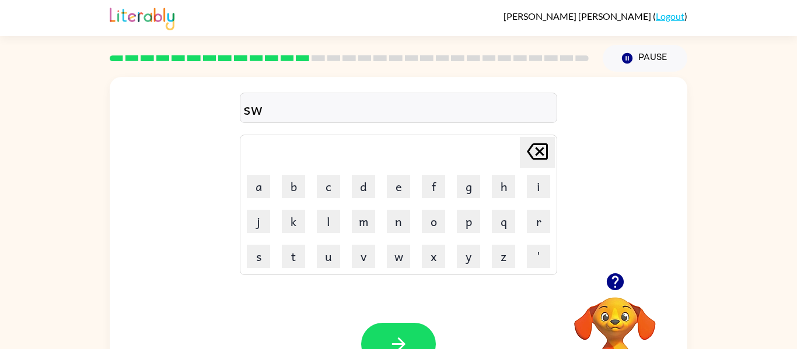
type button "j"
type button "k"
type button "l"
type button "m"
type button "n"
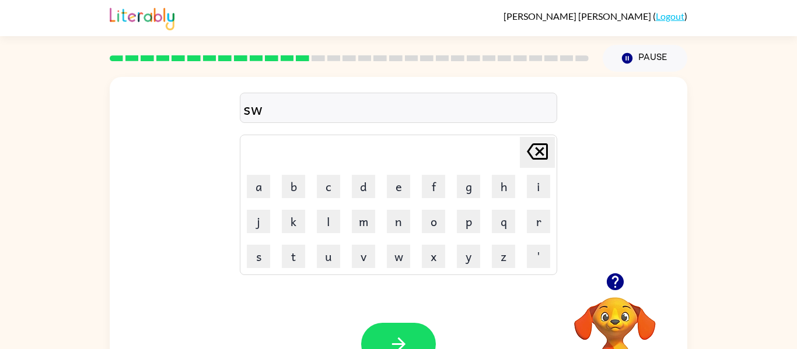
type button "o"
type button "p"
type button "q"
type button "r"
type button "s"
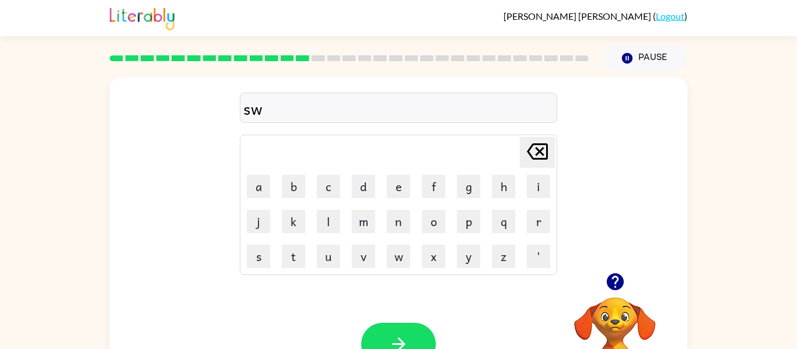
type button "t"
type button "u"
type button "v"
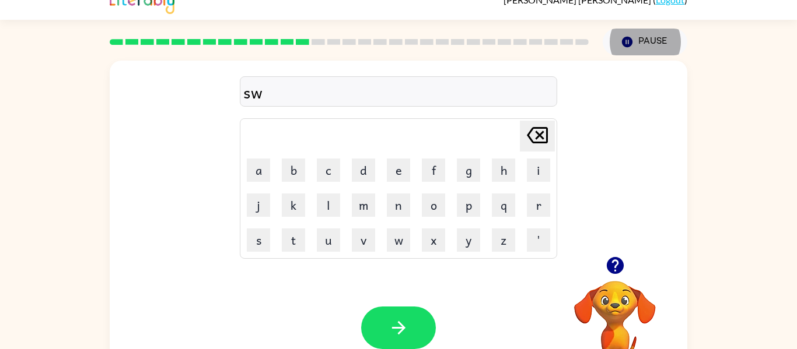
scroll to position [5, 0]
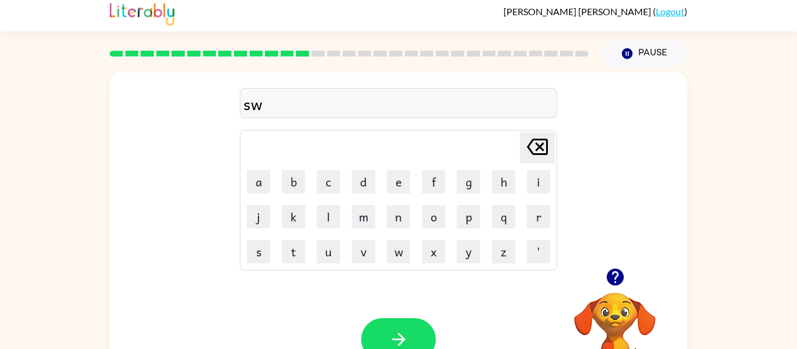
click at [406, 173] on button "e" at bounding box center [398, 181] width 23 height 23
click at [304, 257] on button "t" at bounding box center [293, 251] width 23 height 23
click at [298, 250] on button "t" at bounding box center [293, 251] width 23 height 23
click at [399, 227] on button "n" at bounding box center [398, 216] width 23 height 23
click at [400, 176] on button "e" at bounding box center [398, 181] width 23 height 23
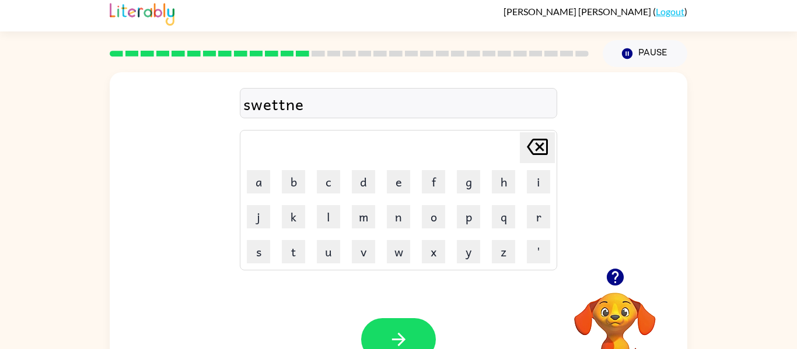
click at [258, 255] on button "s" at bounding box center [258, 251] width 23 height 23
click at [261, 261] on button "s" at bounding box center [258, 251] width 23 height 23
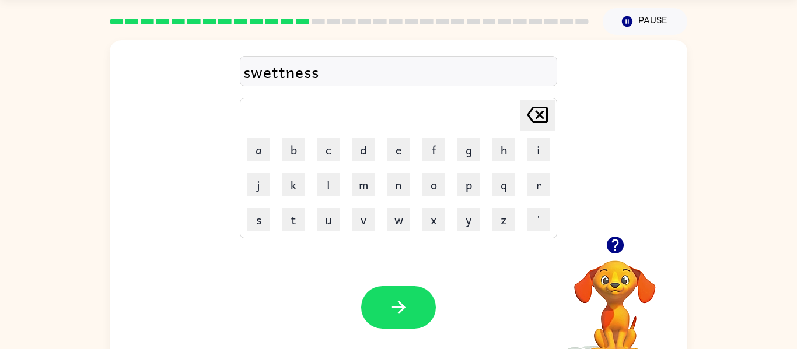
scroll to position [40, 0]
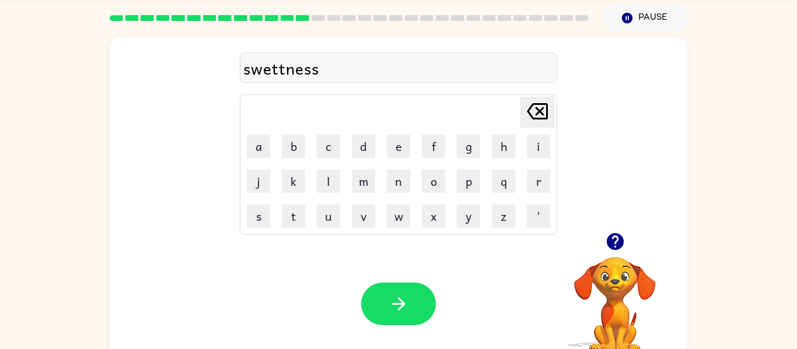
click at [547, 109] on icon at bounding box center [537, 111] width 21 height 16
click at [535, 108] on icon "Delete Delete last character input" at bounding box center [537, 111] width 28 height 28
click at [529, 117] on icon "Delete Delete last character input" at bounding box center [537, 111] width 28 height 28
click at [529, 106] on icon "Delete Delete last character input" at bounding box center [537, 111] width 28 height 28
click at [526, 112] on icon "Delete Delete last character input" at bounding box center [537, 111] width 28 height 28
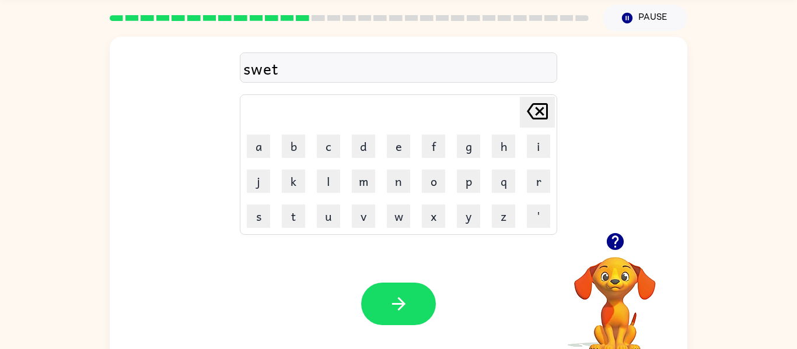
click at [521, 124] on button "Delete Delete last character input" at bounding box center [537, 112] width 35 height 31
click at [399, 138] on button "e" at bounding box center [398, 146] width 23 height 23
click at [294, 226] on button "t" at bounding box center [293, 216] width 23 height 23
click at [403, 177] on button "n" at bounding box center [398, 181] width 23 height 23
click at [395, 146] on button "e" at bounding box center [398, 146] width 23 height 23
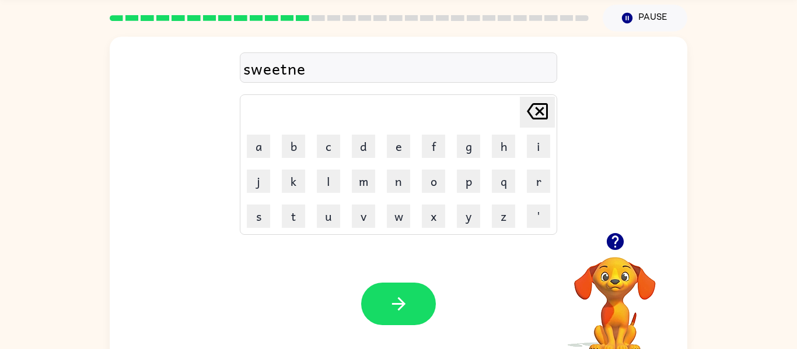
click at [397, 146] on button "e" at bounding box center [398, 146] width 23 height 23
click at [260, 225] on button "s" at bounding box center [258, 216] width 23 height 23
click at [402, 307] on icon "button" at bounding box center [398, 304] width 20 height 20
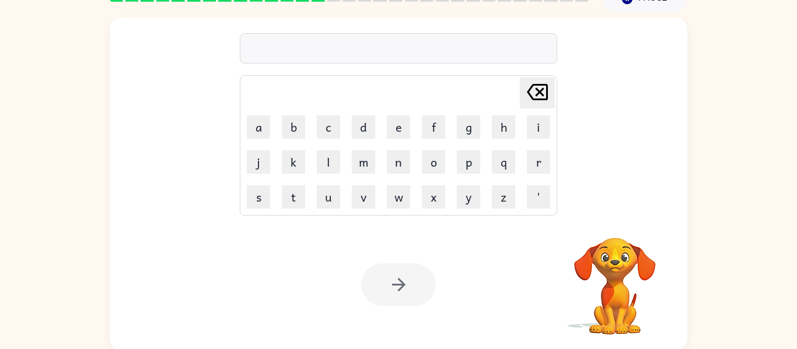
scroll to position [61, 0]
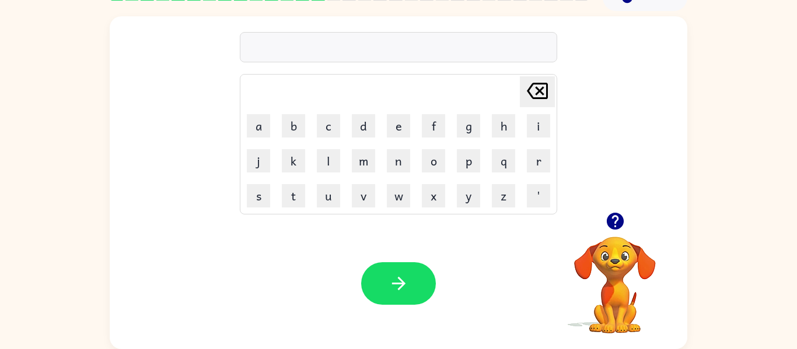
click at [463, 166] on button "p" at bounding box center [468, 160] width 23 height 23
click at [252, 214] on div "Delete Delete last character input a b c d e f g h i j k l m n o p q r s t u v …" at bounding box center [398, 144] width 317 height 141
click at [549, 151] on button "r" at bounding box center [538, 160] width 23 height 23
click at [434, 164] on button "o" at bounding box center [433, 160] width 23 height 23
click at [293, 206] on button "t" at bounding box center [293, 195] width 23 height 23
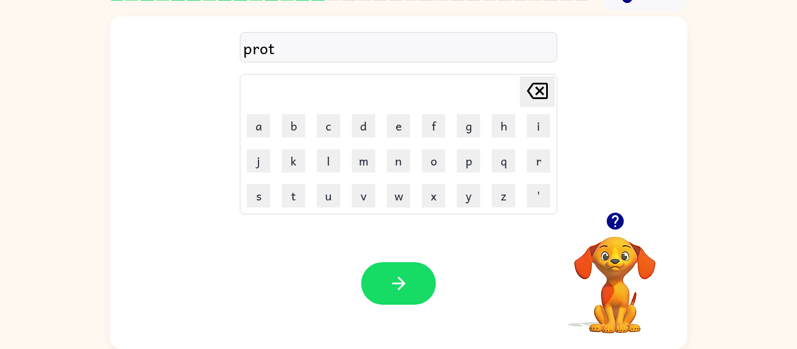
click at [391, 121] on button "e" at bounding box center [398, 125] width 23 height 23
click at [256, 204] on button "s" at bounding box center [258, 195] width 23 height 23
click at [247, 204] on button "s" at bounding box center [258, 195] width 23 height 23
click at [533, 77] on icon "Delete Delete last character input" at bounding box center [537, 91] width 28 height 28
type button "delete"
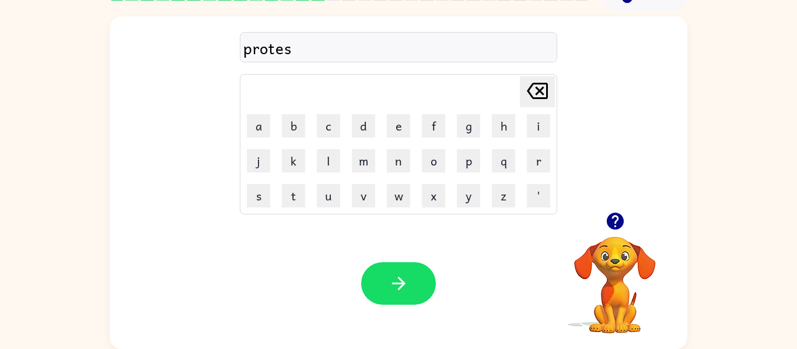
click at [539, 94] on icon "Delete Delete last character input" at bounding box center [537, 91] width 28 height 28
click at [405, 132] on button "e" at bounding box center [398, 125] width 23 height 23
click at [262, 203] on button "s" at bounding box center [258, 195] width 23 height 23
click at [552, 92] on button "Delete Delete last character input" at bounding box center [537, 91] width 35 height 31
click at [520, 77] on button "Delete Delete last character input" at bounding box center [537, 91] width 35 height 31
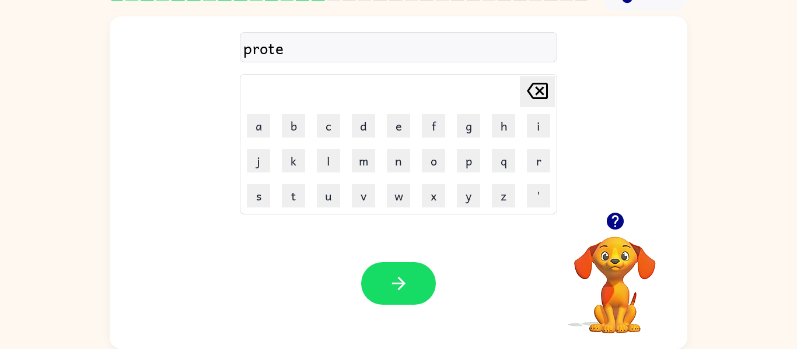
click at [535, 103] on icon "Delete Delete last character input" at bounding box center [537, 91] width 28 height 28
click at [403, 125] on button "e" at bounding box center [398, 125] width 23 height 23
click at [261, 204] on button "s" at bounding box center [258, 195] width 23 height 23
click at [255, 204] on button "s" at bounding box center [258, 195] width 23 height 23
click at [549, 98] on icon "Delete Delete last character input" at bounding box center [537, 91] width 28 height 28
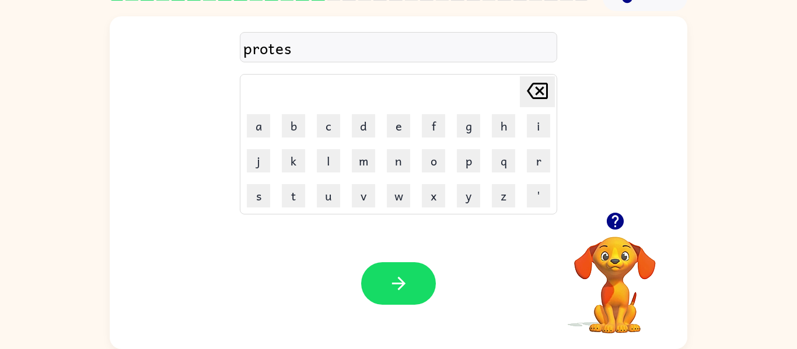
click at [545, 90] on icon "Delete Delete last character input" at bounding box center [537, 91] width 28 height 28
click at [255, 129] on button "a" at bounding box center [258, 125] width 23 height 23
click at [250, 198] on button "s" at bounding box center [258, 195] width 23 height 23
click at [538, 88] on icon at bounding box center [537, 91] width 21 height 16
click at [535, 89] on icon "Delete Delete last character input" at bounding box center [537, 91] width 28 height 28
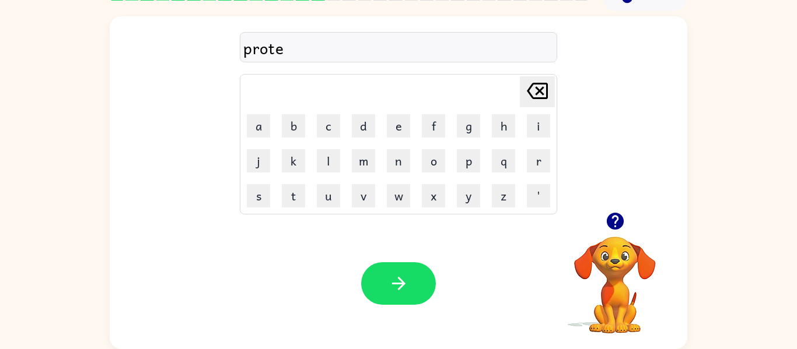
click at [535, 93] on icon "Delete Delete last character input" at bounding box center [537, 91] width 28 height 28
click at [609, 220] on icon "button" at bounding box center [614, 221] width 17 height 17
click at [405, 132] on button "e" at bounding box center [398, 125] width 23 height 23
click at [403, 107] on td "Delete Delete last character input" at bounding box center [398, 92] width 314 height 32
click at [256, 197] on button "s" at bounding box center [258, 195] width 23 height 23
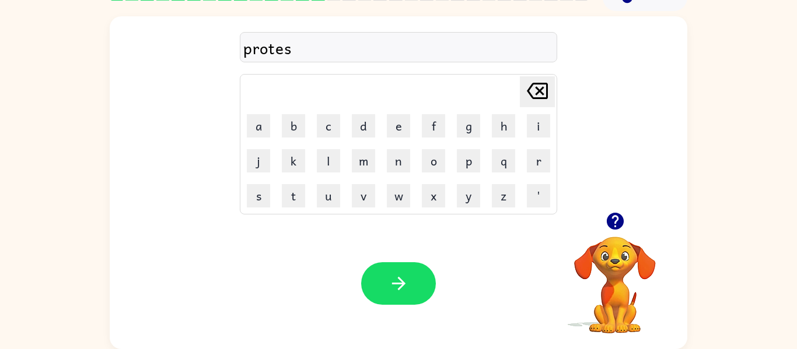
click at [521, 90] on button "Delete Delete last character input" at bounding box center [537, 91] width 35 height 31
click at [254, 194] on button "s" at bounding box center [258, 195] width 23 height 23
click at [260, 207] on button "s" at bounding box center [258, 195] width 23 height 23
click at [386, 304] on button "button" at bounding box center [398, 283] width 75 height 43
click at [265, 205] on button "s" at bounding box center [258, 195] width 23 height 23
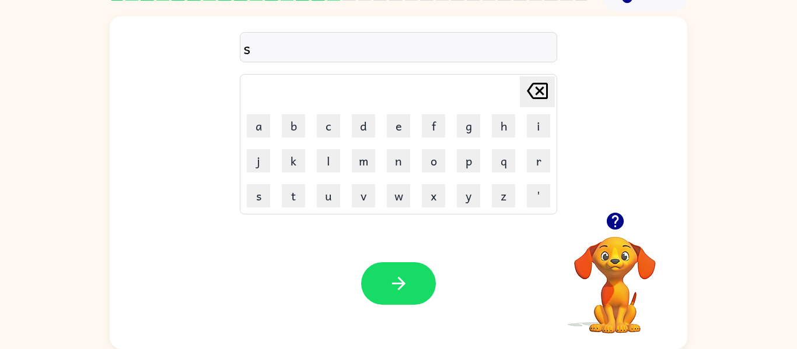
click at [620, 228] on icon "button" at bounding box center [614, 221] width 17 height 17
click at [292, 206] on button "t" at bounding box center [293, 195] width 23 height 23
click at [434, 164] on button "o" at bounding box center [433, 160] width 23 height 23
click at [549, 160] on button "r" at bounding box center [538, 160] width 23 height 23
click at [404, 160] on button "n" at bounding box center [398, 160] width 23 height 23
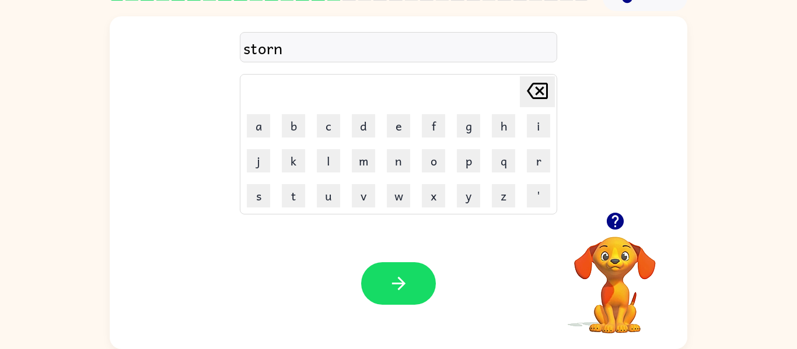
click at [387, 304] on button "button" at bounding box center [398, 283] width 75 height 43
click at [334, 166] on button "l" at bounding box center [328, 160] width 23 height 23
click at [622, 228] on icon "button" at bounding box center [615, 221] width 20 height 20
click at [443, 160] on button "o" at bounding box center [433, 160] width 23 height 23
click at [367, 204] on button "v" at bounding box center [363, 195] width 23 height 23
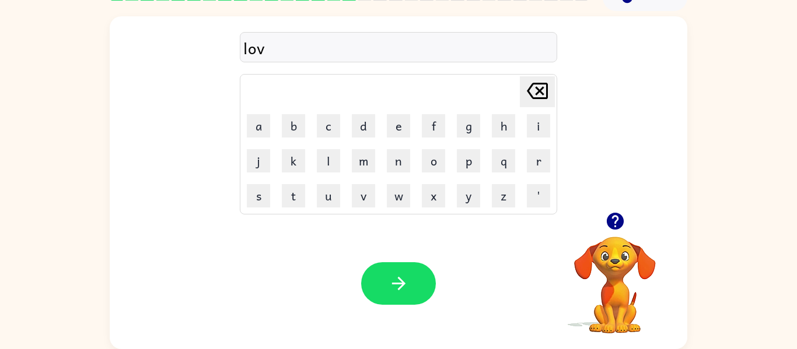
click at [387, 115] on button "e" at bounding box center [398, 125] width 23 height 23
click at [388, 283] on icon "button" at bounding box center [398, 283] width 20 height 20
click at [620, 229] on icon "button" at bounding box center [615, 221] width 20 height 20
click at [478, 160] on button "p" at bounding box center [468, 160] width 23 height 23
click at [330, 202] on button "u" at bounding box center [328, 195] width 23 height 23
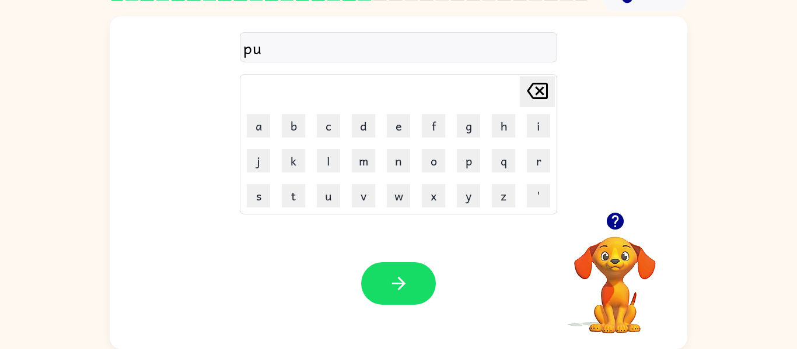
click at [363, 128] on button "d" at bounding box center [363, 125] width 23 height 23
click at [544, 130] on button "i" at bounding box center [538, 125] width 23 height 23
click at [408, 170] on button "n" at bounding box center [398, 160] width 23 height 23
click at [478, 118] on button "g" at bounding box center [468, 125] width 23 height 23
click at [391, 270] on button "button" at bounding box center [398, 283] width 75 height 43
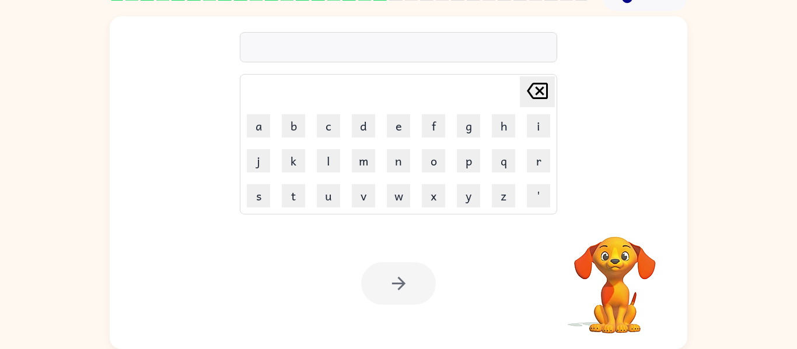
click at [339, 160] on button "l" at bounding box center [328, 160] width 23 height 23
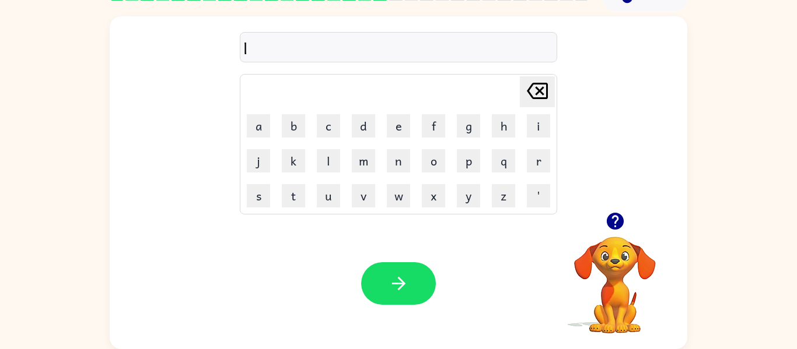
click at [335, 205] on button "u" at bounding box center [328, 195] width 23 height 23
click at [283, 160] on button "k" at bounding box center [293, 160] width 23 height 23
click at [398, 128] on button "e" at bounding box center [398, 125] width 23 height 23
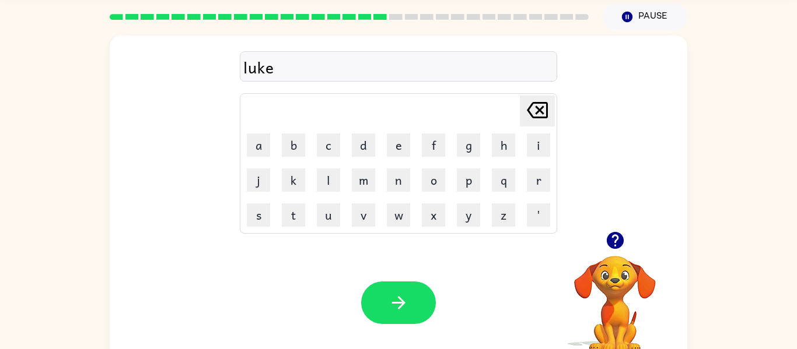
scroll to position [30, 0]
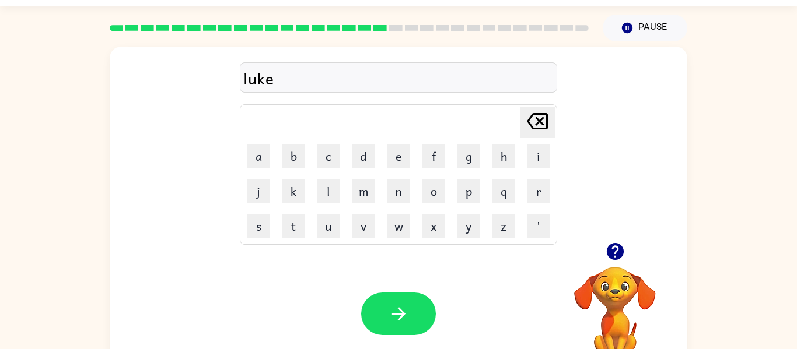
click at [549, 122] on icon "Delete Delete last character input" at bounding box center [537, 121] width 28 height 28
click at [549, 132] on icon "Delete Delete last character input" at bounding box center [537, 121] width 28 height 28
click at [333, 148] on button "c" at bounding box center [328, 156] width 23 height 23
click at [292, 186] on button "k" at bounding box center [293, 191] width 23 height 23
click at [408, 148] on button "e" at bounding box center [398, 156] width 23 height 23
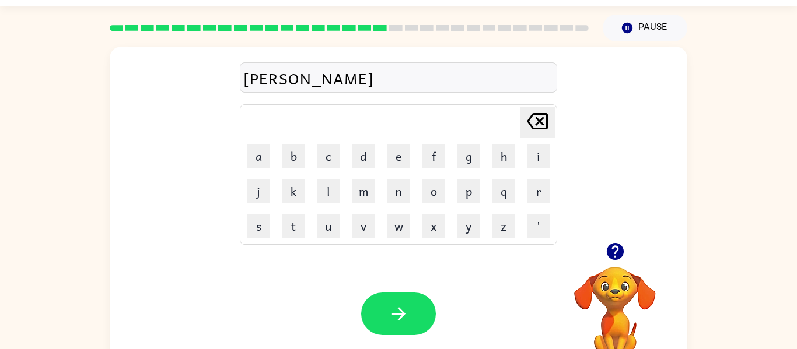
click at [257, 230] on button "s" at bounding box center [258, 226] width 23 height 23
click at [257, 228] on button "s" at bounding box center [258, 226] width 23 height 23
click at [405, 319] on icon "button" at bounding box center [398, 314] width 20 height 20
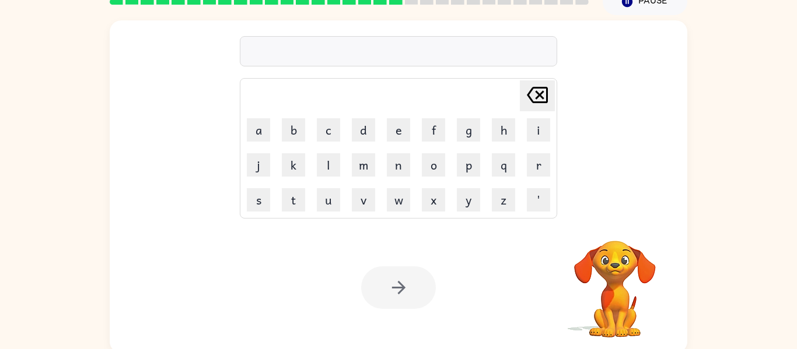
scroll to position [61, 0]
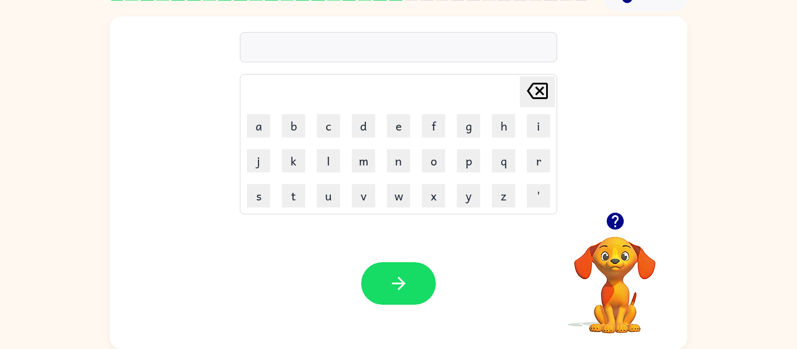
click at [290, 122] on button "b" at bounding box center [293, 125] width 23 height 23
click at [405, 128] on button "e" at bounding box center [398, 125] width 23 height 23
click at [334, 163] on button "l" at bounding box center [328, 160] width 23 height 23
click at [619, 220] on icon "button" at bounding box center [614, 221] width 17 height 17
click at [506, 132] on button "h" at bounding box center [503, 125] width 23 height 23
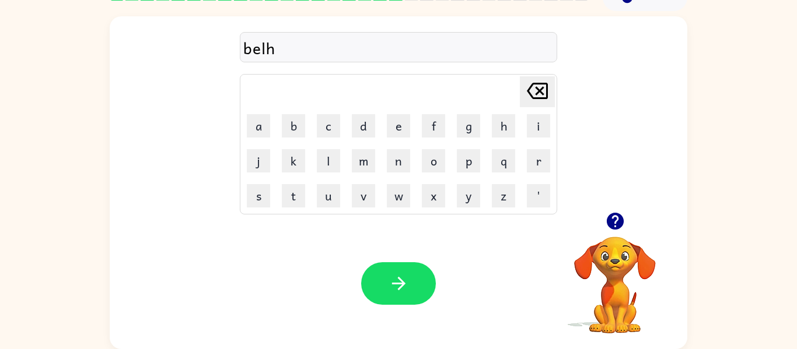
click at [536, 96] on icon "Delete Delete last character input" at bounding box center [537, 91] width 28 height 28
click at [536, 124] on button "i" at bounding box center [538, 125] width 23 height 23
click at [261, 132] on button "a" at bounding box center [258, 125] width 23 height 23
click at [290, 132] on button "b" at bounding box center [293, 125] width 23 height 23
click at [258, 131] on button "a" at bounding box center [258, 125] width 23 height 23
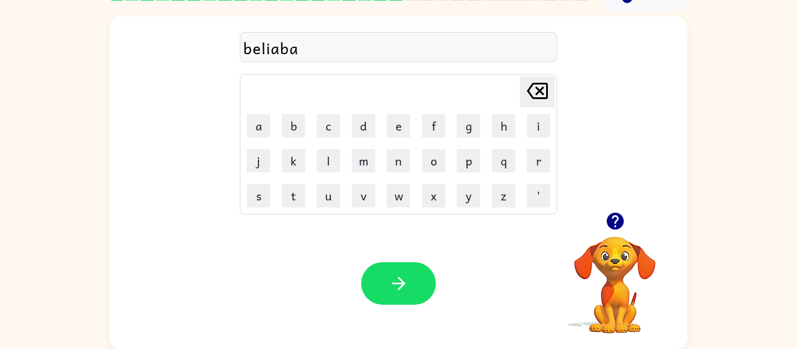
click at [541, 132] on button "i" at bounding box center [538, 125] width 23 height 23
click at [535, 98] on icon at bounding box center [537, 91] width 21 height 16
click at [366, 198] on button "v" at bounding box center [363, 195] width 23 height 23
click at [532, 100] on icon "Delete Delete last character input" at bounding box center [537, 91] width 28 height 28
click at [542, 104] on icon "Delete Delete last character input" at bounding box center [537, 91] width 28 height 28
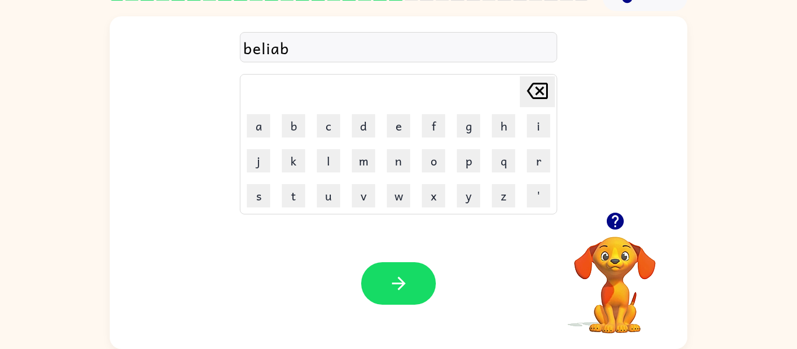
click at [532, 86] on icon "Delete Delete last character input" at bounding box center [537, 91] width 28 height 28
click at [531, 89] on icon "Delete Delete last character input" at bounding box center [537, 91] width 28 height 28
click at [531, 103] on icon "Delete Delete last character input" at bounding box center [537, 91] width 28 height 28
click at [543, 132] on button "i" at bounding box center [538, 125] width 23 height 23
click at [358, 197] on button "v" at bounding box center [363, 195] width 23 height 23
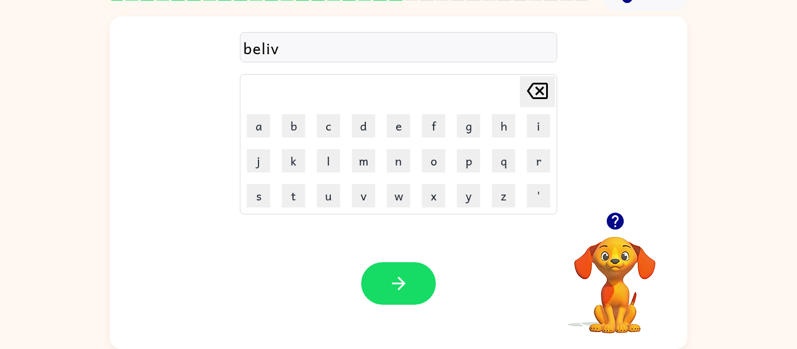
click at [247, 127] on button "a" at bounding box center [258, 125] width 23 height 23
click at [297, 132] on button "b" at bounding box center [293, 125] width 23 height 23
click at [248, 129] on button "a" at bounding box center [258, 125] width 23 height 23
click at [339, 160] on button "l" at bounding box center [328, 160] width 23 height 23
click at [537, 64] on div "belivabal Delete Delete last character input a b c d e f g h i j k l m n o p q …" at bounding box center [398, 115] width 317 height 200
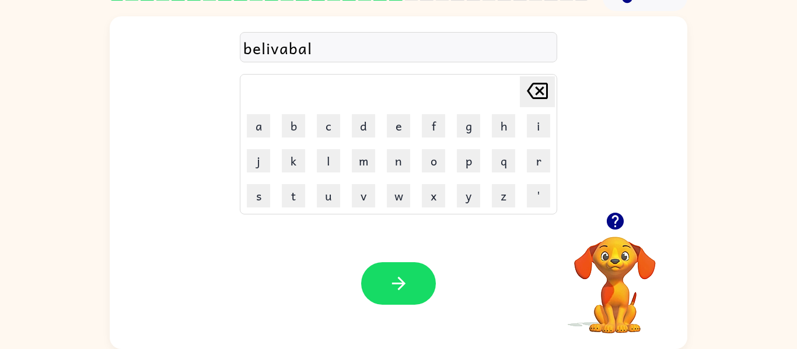
click at [525, 92] on icon "Delete Delete last character input" at bounding box center [537, 91] width 28 height 28
click at [532, 94] on icon "Delete Delete last character input" at bounding box center [537, 91] width 28 height 28
click at [535, 102] on icon "Delete Delete last character input" at bounding box center [537, 91] width 28 height 28
click at [525, 100] on icon "Delete Delete last character input" at bounding box center [537, 91] width 28 height 28
click at [541, 103] on icon "Delete Delete last character input" at bounding box center [537, 91] width 28 height 28
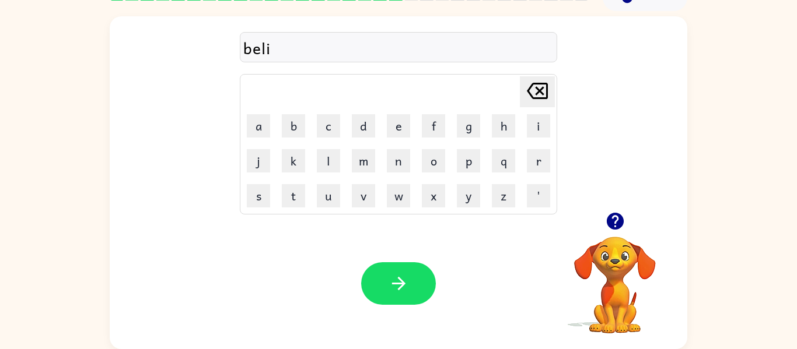
click at [366, 206] on button "v" at bounding box center [363, 195] width 23 height 23
click at [401, 130] on button "e" at bounding box center [398, 125] width 23 height 23
click at [254, 124] on button "a" at bounding box center [258, 125] width 23 height 23
click at [294, 128] on button "b" at bounding box center [293, 125] width 23 height 23
click at [401, 131] on button "e" at bounding box center [398, 125] width 23 height 23
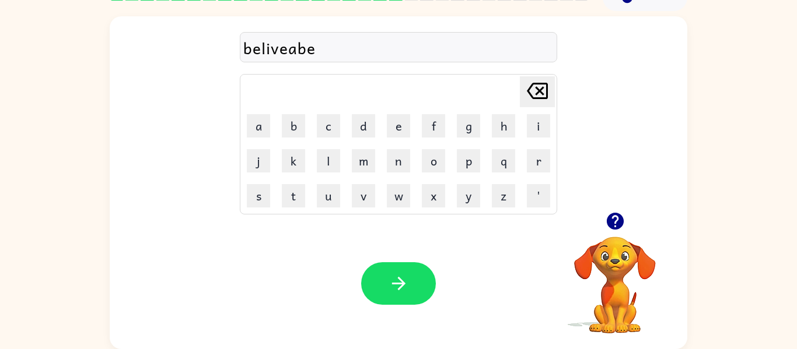
click at [331, 160] on button "l" at bounding box center [328, 160] width 23 height 23
click at [537, 90] on icon "Delete Delete last character input" at bounding box center [537, 91] width 28 height 28
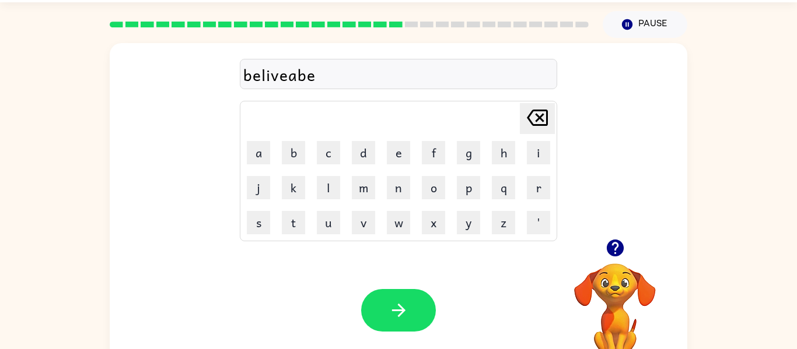
scroll to position [0, 0]
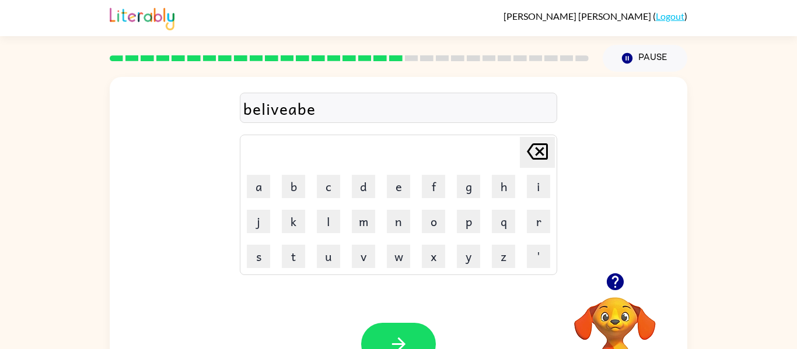
click at [540, 146] on icon "Delete Delete last character input" at bounding box center [537, 152] width 28 height 28
click at [322, 232] on button "l" at bounding box center [328, 221] width 23 height 23
click at [259, 189] on button "a" at bounding box center [258, 186] width 23 height 23
click at [405, 189] on button "e" at bounding box center [398, 186] width 23 height 23
click at [535, 150] on icon "Delete Delete last character input" at bounding box center [537, 152] width 28 height 28
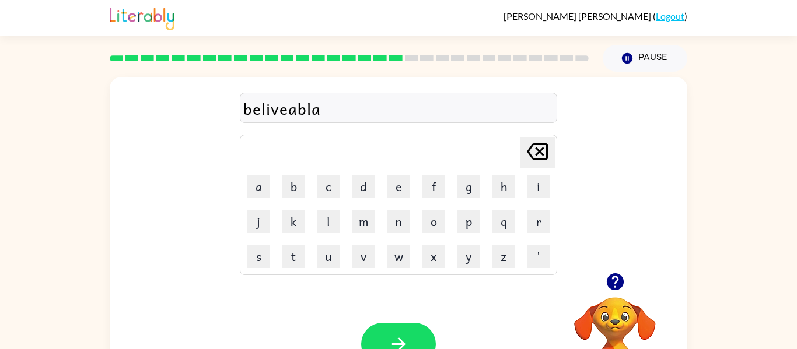
click at [524, 139] on icon "Delete Delete last character input" at bounding box center [537, 152] width 28 height 28
click at [607, 284] on icon "button" at bounding box center [614, 281] width 17 height 17
click at [403, 187] on button "e" at bounding box center [398, 186] width 23 height 23
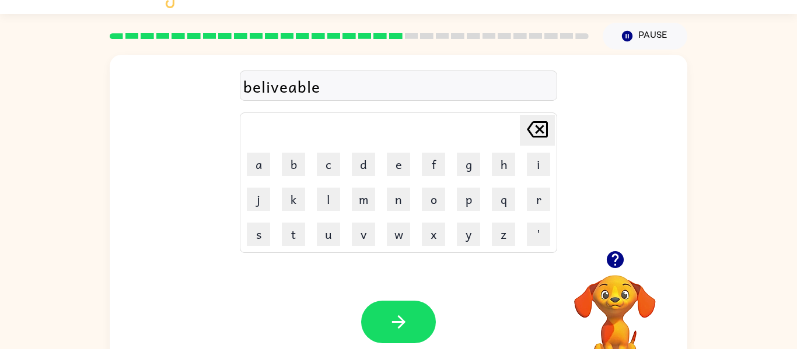
scroll to position [52, 0]
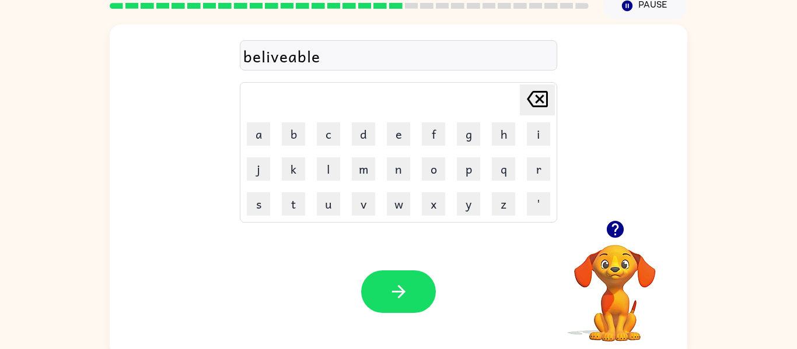
click at [410, 288] on button "button" at bounding box center [398, 292] width 75 height 43
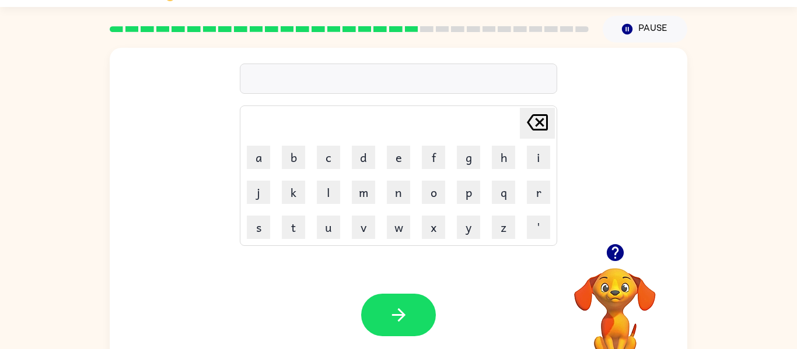
scroll to position [0, 0]
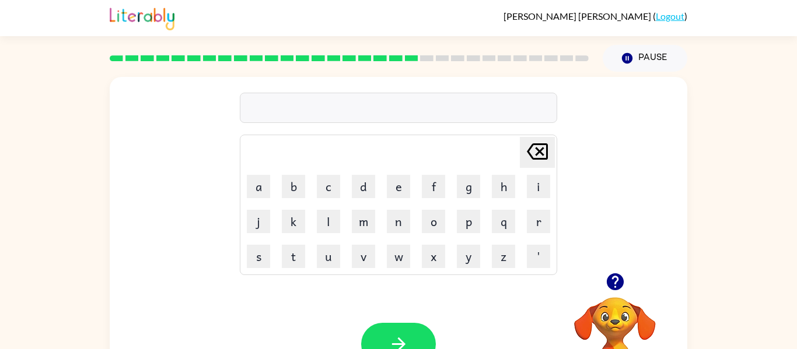
click at [434, 216] on button "o" at bounding box center [433, 221] width 23 height 23
click at [436, 189] on button "f" at bounding box center [433, 186] width 23 height 23
click at [426, 183] on button "f" at bounding box center [433, 186] width 23 height 23
click at [388, 178] on button "e" at bounding box center [398, 186] width 23 height 23
click at [536, 220] on button "r" at bounding box center [538, 221] width 23 height 23
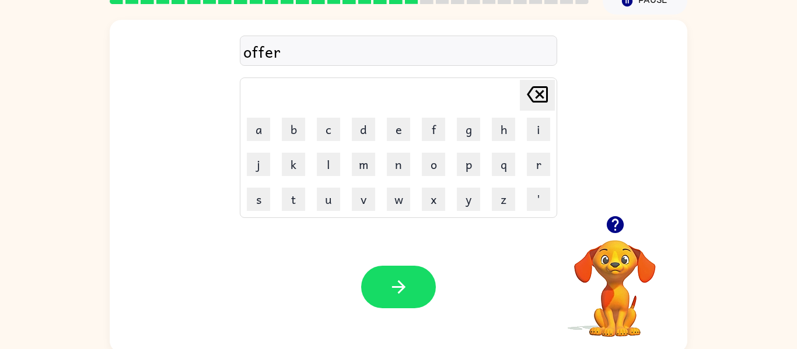
scroll to position [61, 0]
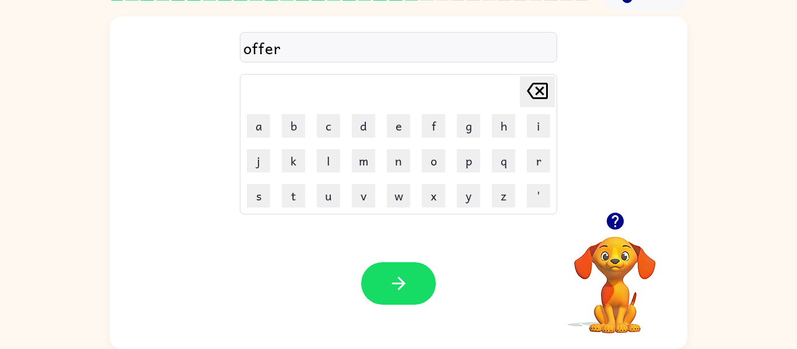
click at [409, 290] on button "button" at bounding box center [398, 283] width 75 height 43
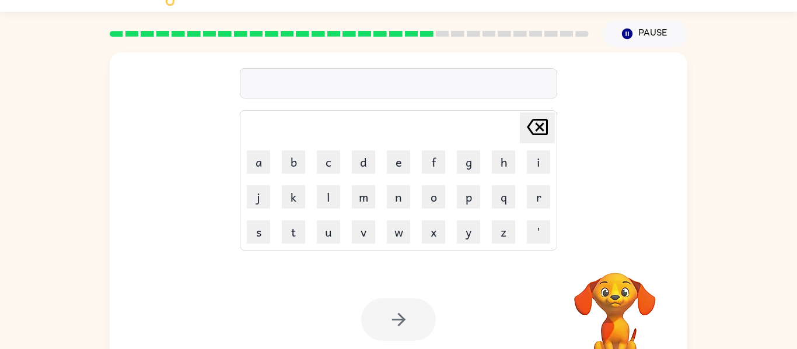
scroll to position [24, 0]
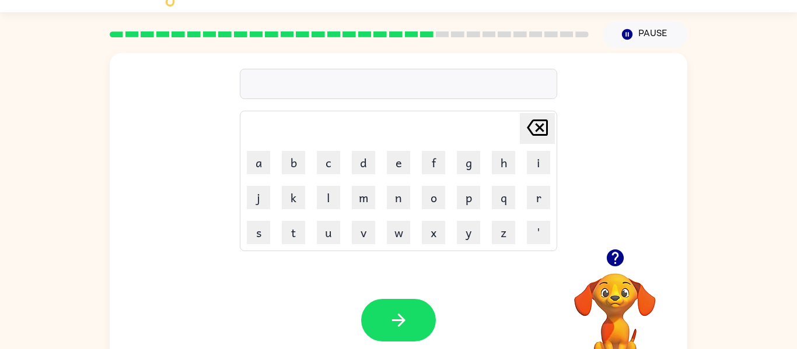
click at [261, 161] on button "a" at bounding box center [258, 162] width 23 height 23
click at [362, 163] on button "d" at bounding box center [363, 162] width 23 height 23
click at [622, 262] on icon "button" at bounding box center [614, 258] width 17 height 17
click at [290, 232] on button "t" at bounding box center [293, 232] width 23 height 23
click at [443, 202] on button "o" at bounding box center [433, 197] width 23 height 23
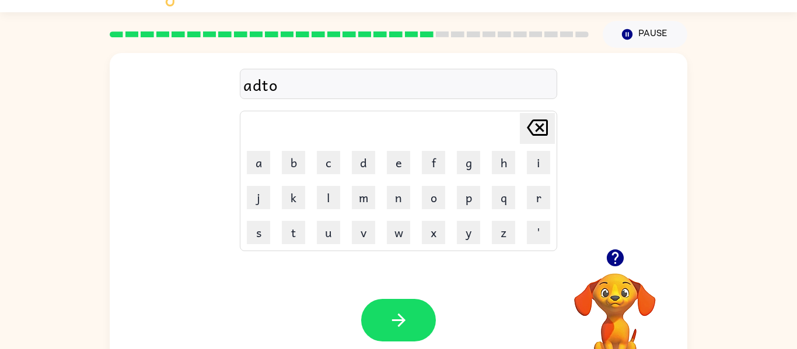
click at [441, 204] on button "o" at bounding box center [433, 197] width 23 height 23
click at [366, 159] on button "d" at bounding box center [363, 162] width 23 height 23
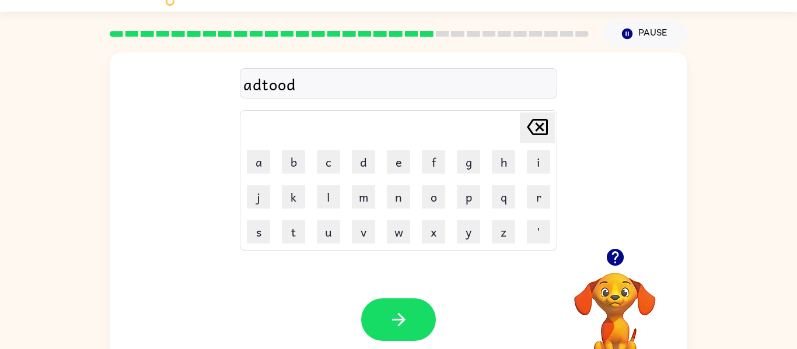
scroll to position [25, 0]
click at [380, 332] on button "button" at bounding box center [398, 319] width 75 height 43
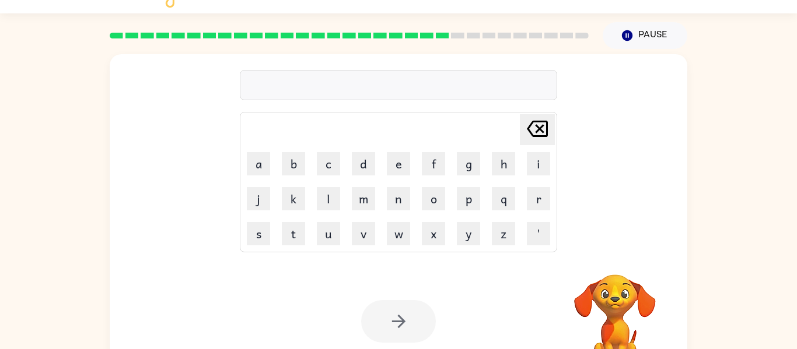
scroll to position [61, 0]
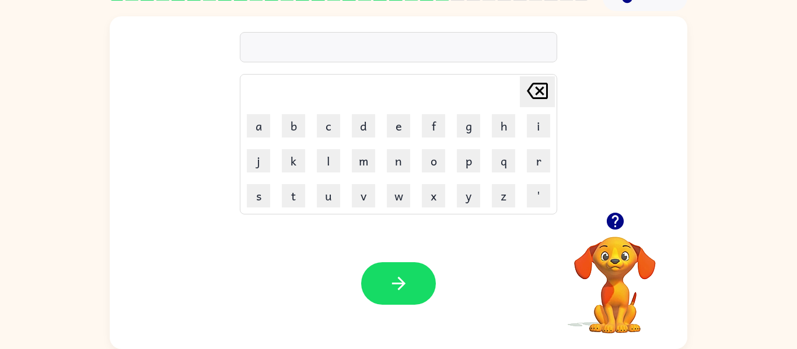
click at [332, 168] on button "l" at bounding box center [328, 160] width 23 height 23
click at [262, 132] on button "a" at bounding box center [258, 125] width 23 height 23
click at [476, 187] on button "y" at bounding box center [468, 195] width 23 height 23
click at [433, 164] on button "o" at bounding box center [433, 160] width 23 height 23
click at [332, 207] on button "u" at bounding box center [328, 195] width 23 height 23
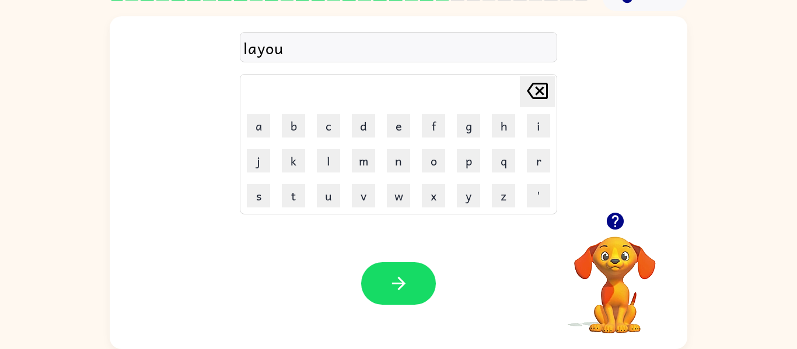
click at [289, 206] on button "t" at bounding box center [293, 195] width 23 height 23
click at [405, 304] on button "button" at bounding box center [398, 283] width 75 height 43
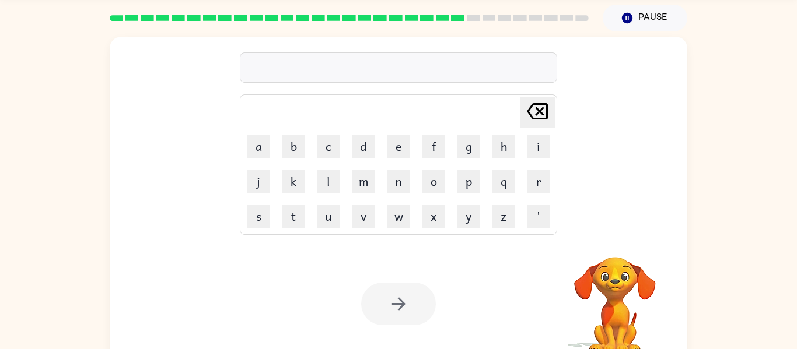
scroll to position [0, 0]
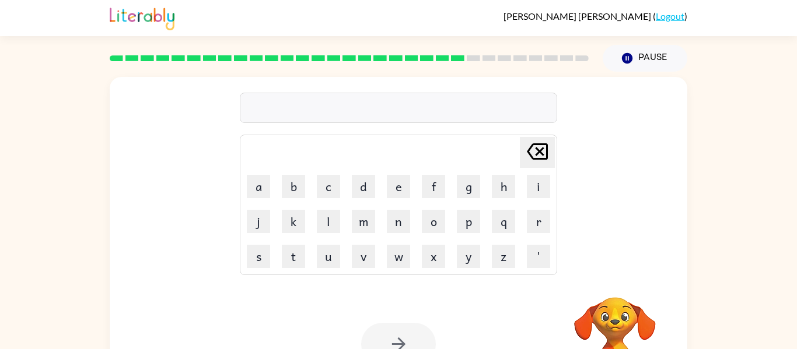
click at [117, 204] on div "Delete Delete last character input a b c d e f g h i j k l m n o p q r s t u v …" at bounding box center [398, 175] width 577 height 196
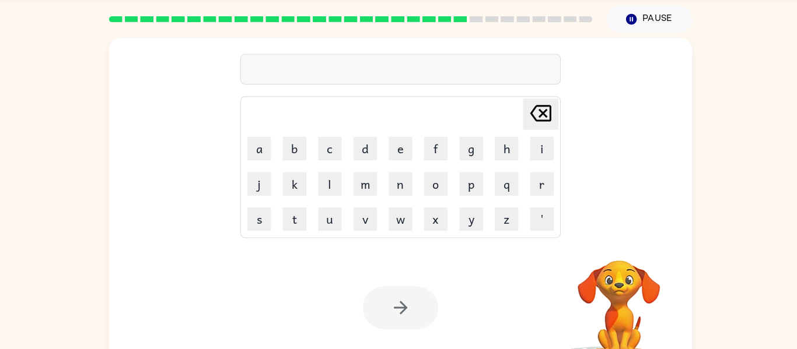
scroll to position [41, 0]
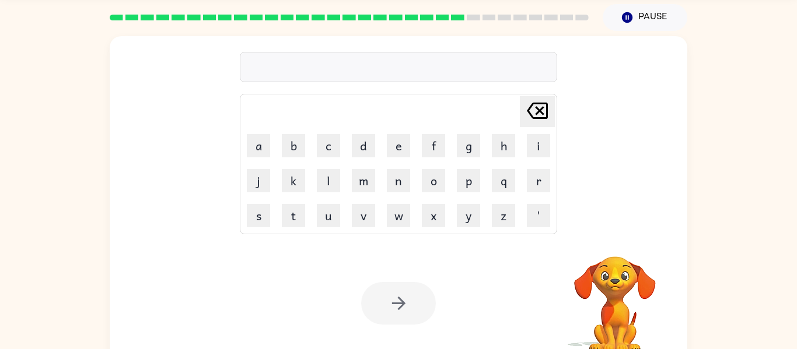
click at [405, 218] on button "w" at bounding box center [398, 215] width 23 height 23
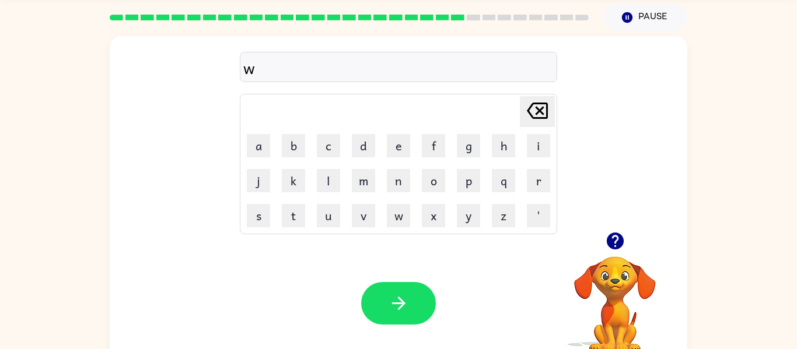
click at [534, 141] on button "i" at bounding box center [538, 145] width 23 height 23
click at [319, 218] on button "u" at bounding box center [328, 215] width 23 height 23
click at [535, 111] on icon "Delete Delete last character input" at bounding box center [537, 111] width 28 height 28
click at [397, 187] on button "n" at bounding box center [398, 180] width 23 height 23
click at [290, 227] on button "t" at bounding box center [293, 215] width 23 height 23
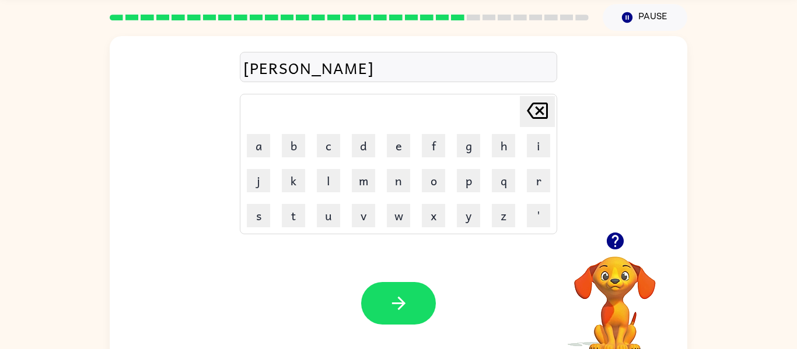
click at [539, 150] on button "i" at bounding box center [538, 145] width 23 height 23
click at [391, 149] on button "e" at bounding box center [398, 145] width 23 height 23
click at [549, 186] on button "r" at bounding box center [538, 180] width 23 height 23
click at [534, 120] on icon "Delete Delete last character input" at bounding box center [537, 111] width 28 height 28
click at [525, 118] on icon "Delete Delete last character input" at bounding box center [537, 111] width 28 height 28
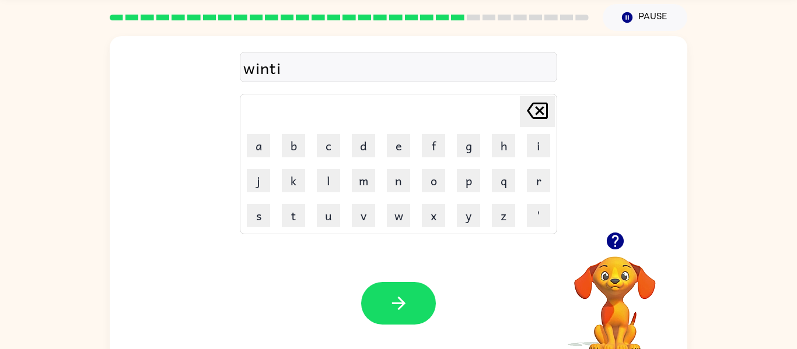
click at [537, 118] on icon at bounding box center [537, 111] width 21 height 16
click at [398, 141] on button "e" at bounding box center [398, 145] width 23 height 23
click at [542, 188] on button "r" at bounding box center [538, 180] width 23 height 23
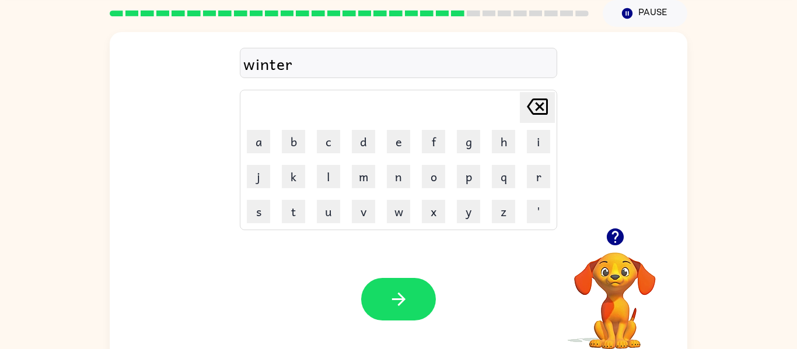
scroll to position [61, 0]
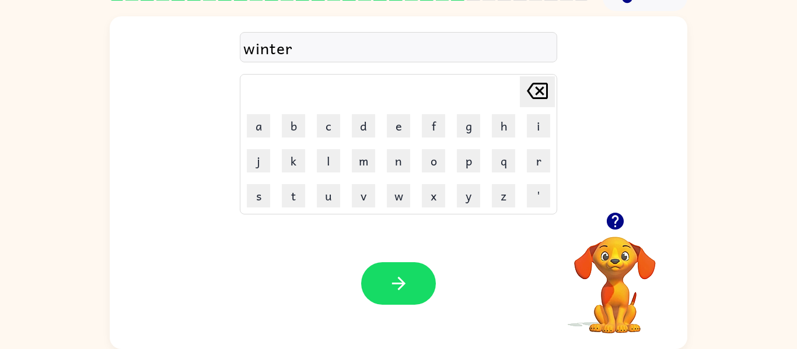
click at [405, 304] on button "button" at bounding box center [398, 283] width 75 height 43
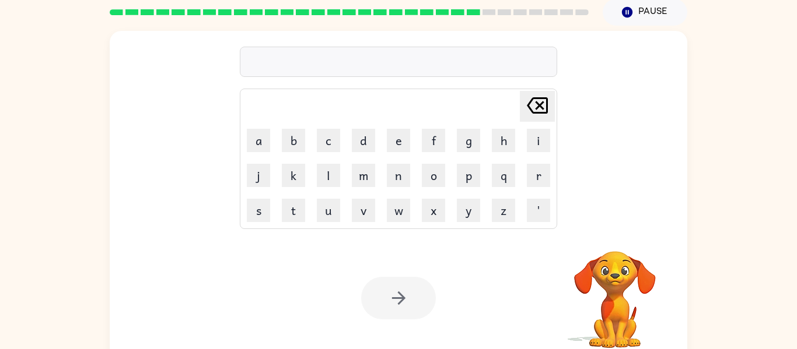
scroll to position [51, 0]
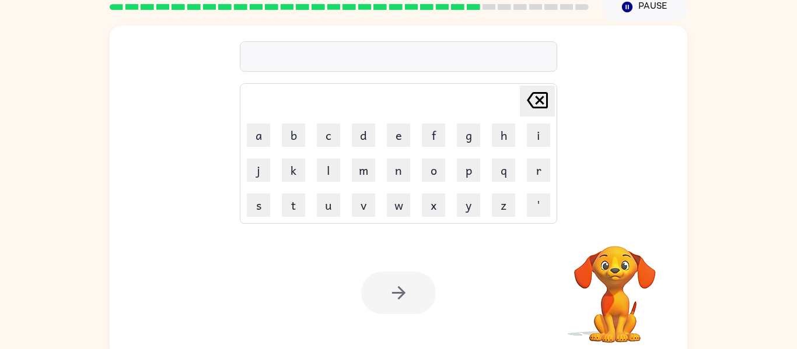
click at [434, 146] on button "f" at bounding box center [433, 135] width 23 height 23
click at [443, 194] on button "x" at bounding box center [433, 205] width 23 height 23
click at [528, 89] on icon "Delete Delete last character input" at bounding box center [537, 100] width 28 height 28
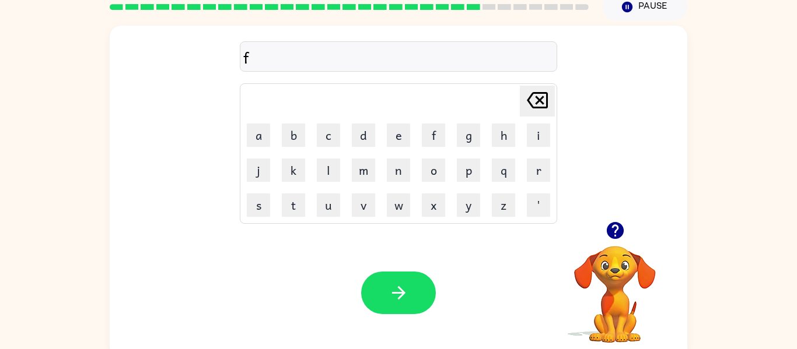
click at [427, 175] on button "o" at bounding box center [433, 170] width 23 height 23
click at [326, 175] on button "l" at bounding box center [328, 170] width 23 height 23
click at [333, 214] on button "u" at bounding box center [328, 205] width 23 height 23
click at [362, 132] on button "d" at bounding box center [363, 135] width 23 height 23
click at [542, 132] on button "i" at bounding box center [538, 135] width 23 height 23
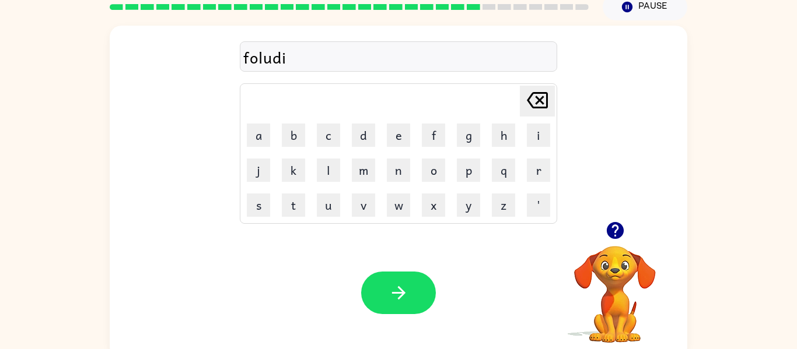
click at [358, 142] on button "d" at bounding box center [363, 135] width 23 height 23
click at [381, 304] on button "button" at bounding box center [398, 293] width 75 height 43
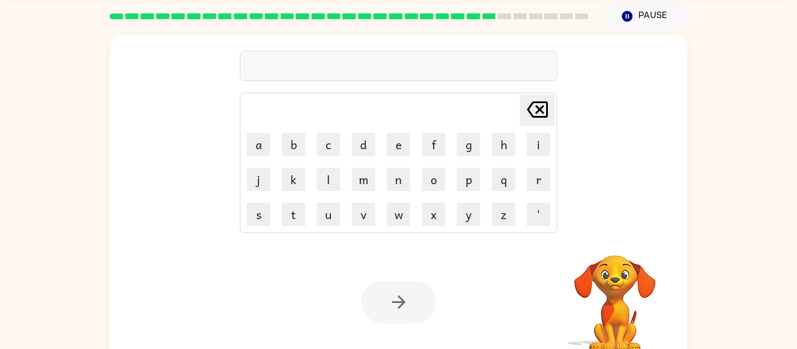
scroll to position [61, 0]
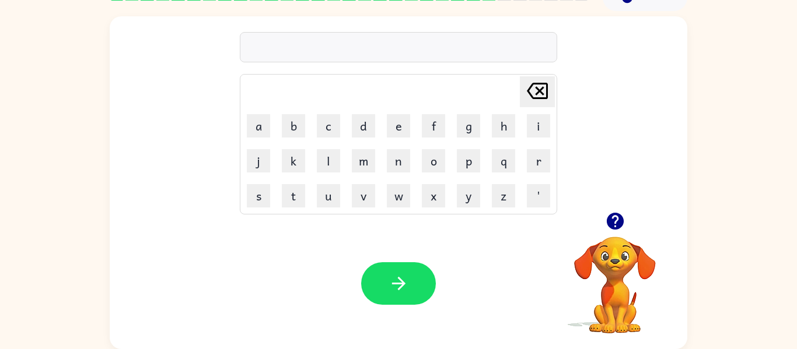
click at [325, 171] on button "l" at bounding box center [328, 160] width 23 height 23
click at [535, 132] on button "i" at bounding box center [538, 125] width 23 height 23
click at [461, 159] on button "p" at bounding box center [468, 160] width 23 height 23
click at [259, 204] on button "s" at bounding box center [258, 195] width 23 height 23
click at [538, 131] on button "i" at bounding box center [538, 125] width 23 height 23
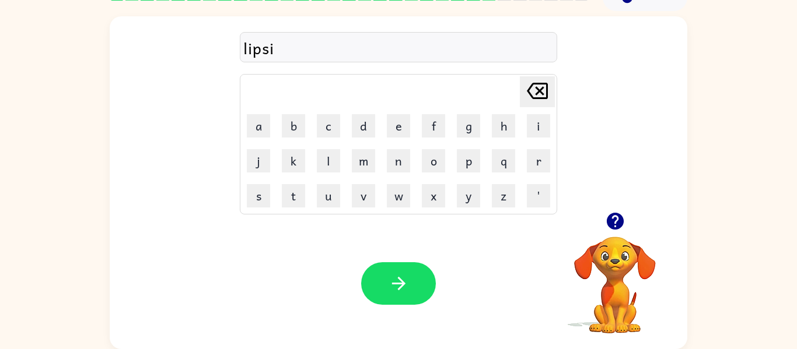
click at [331, 132] on button "c" at bounding box center [328, 125] width 23 height 23
click at [287, 162] on button "k" at bounding box center [293, 160] width 23 height 23
click at [532, 80] on icon "Delete Delete last character input" at bounding box center [537, 91] width 28 height 28
click at [529, 94] on icon at bounding box center [537, 91] width 21 height 16
click at [533, 103] on icon "Delete Delete last character input" at bounding box center [537, 91] width 28 height 28
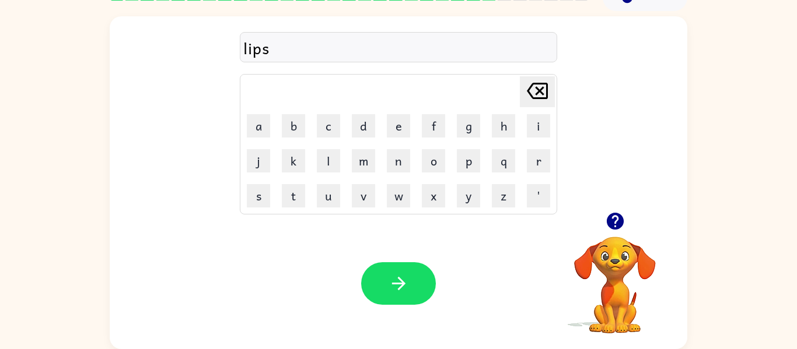
click at [290, 189] on button "t" at bounding box center [293, 195] width 23 height 23
click at [542, 115] on button "i" at bounding box center [538, 125] width 23 height 23
click at [321, 150] on button "l" at bounding box center [328, 160] width 23 height 23
click at [545, 99] on icon at bounding box center [537, 91] width 21 height 16
click at [330, 129] on button "c" at bounding box center [328, 125] width 23 height 23
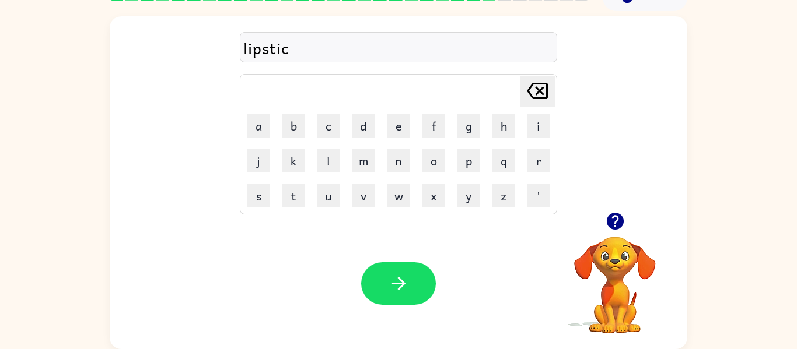
click at [292, 165] on button "k" at bounding box center [293, 160] width 23 height 23
click at [405, 304] on button "button" at bounding box center [398, 283] width 75 height 43
